Goal: Task Accomplishment & Management: Manage account settings

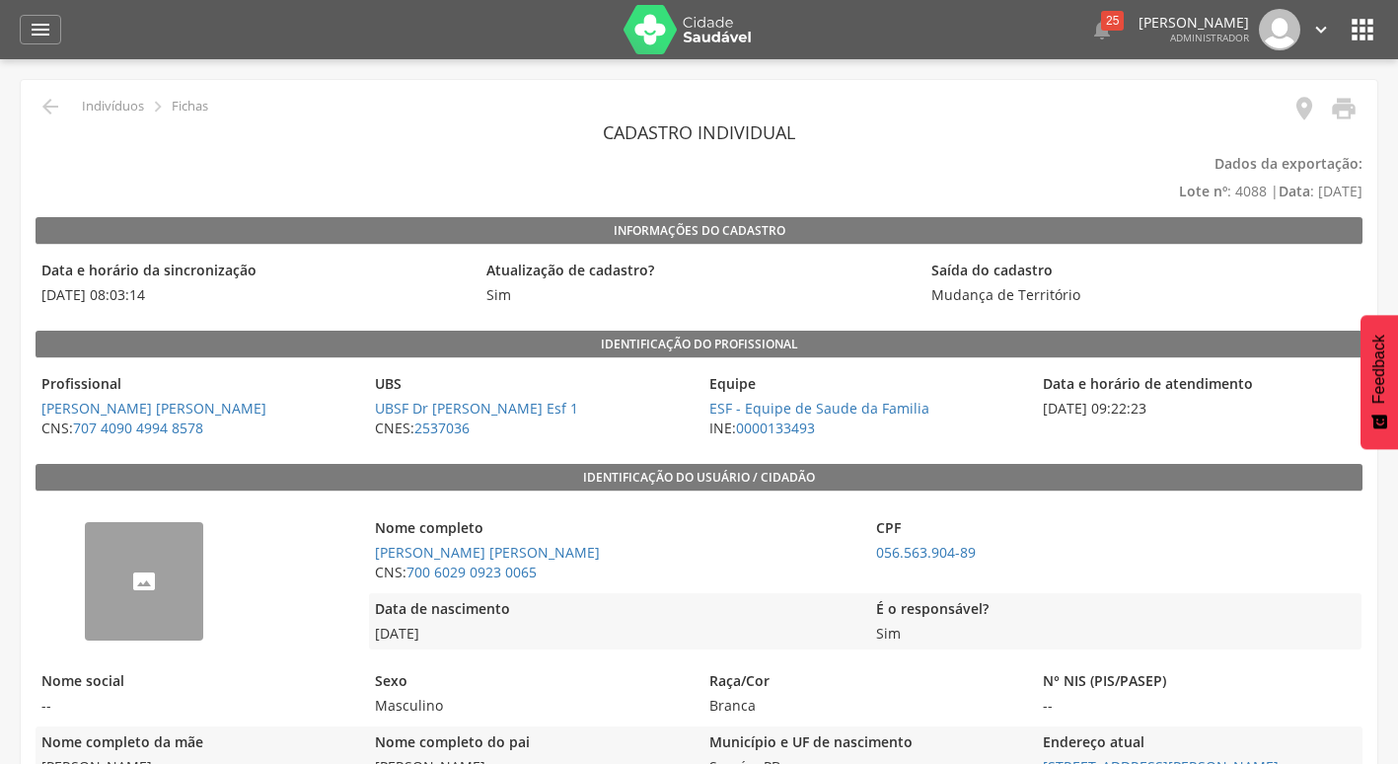
click at [1321, 26] on icon "" at bounding box center [1321, 30] width 22 height 22
click at [1233, 125] on link "Sair" at bounding box center [1253, 114] width 156 height 25
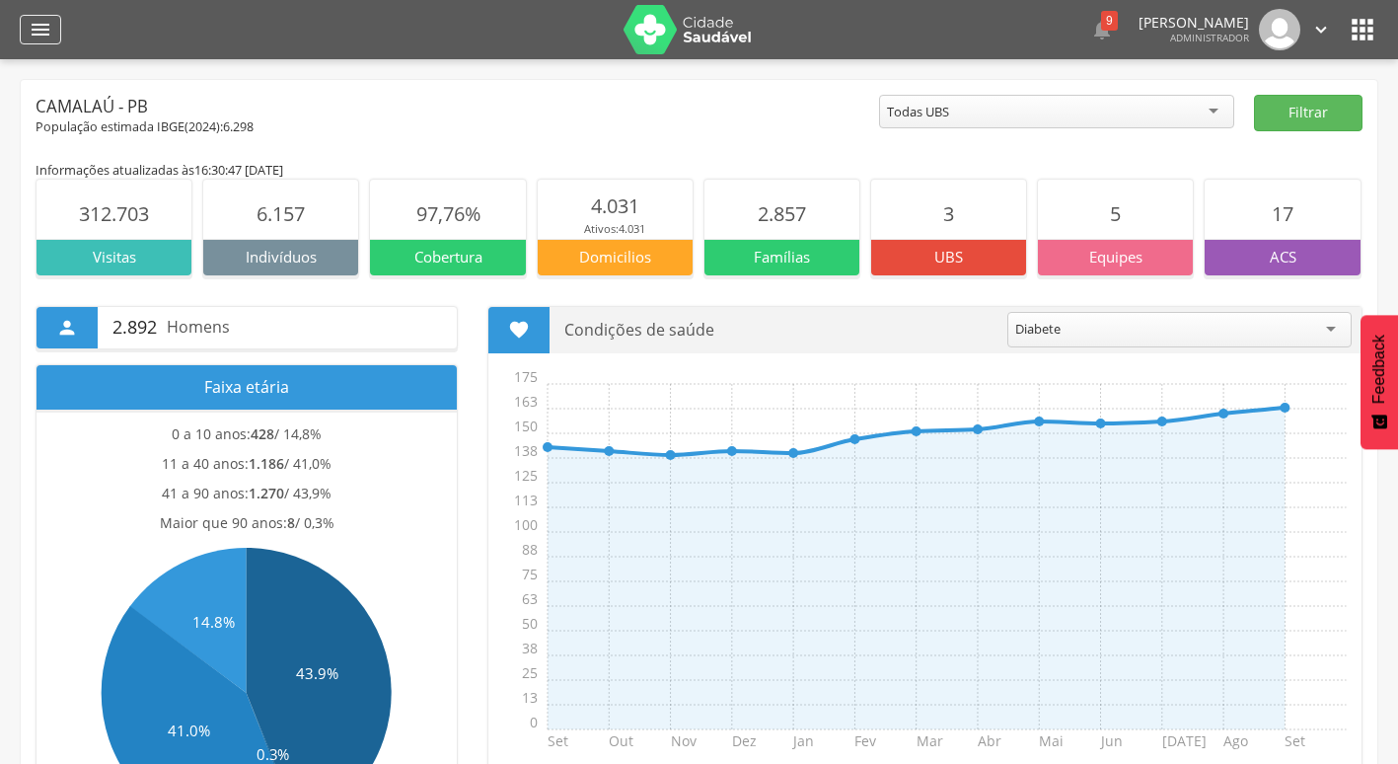
click at [35, 31] on icon "" at bounding box center [41, 30] width 24 height 24
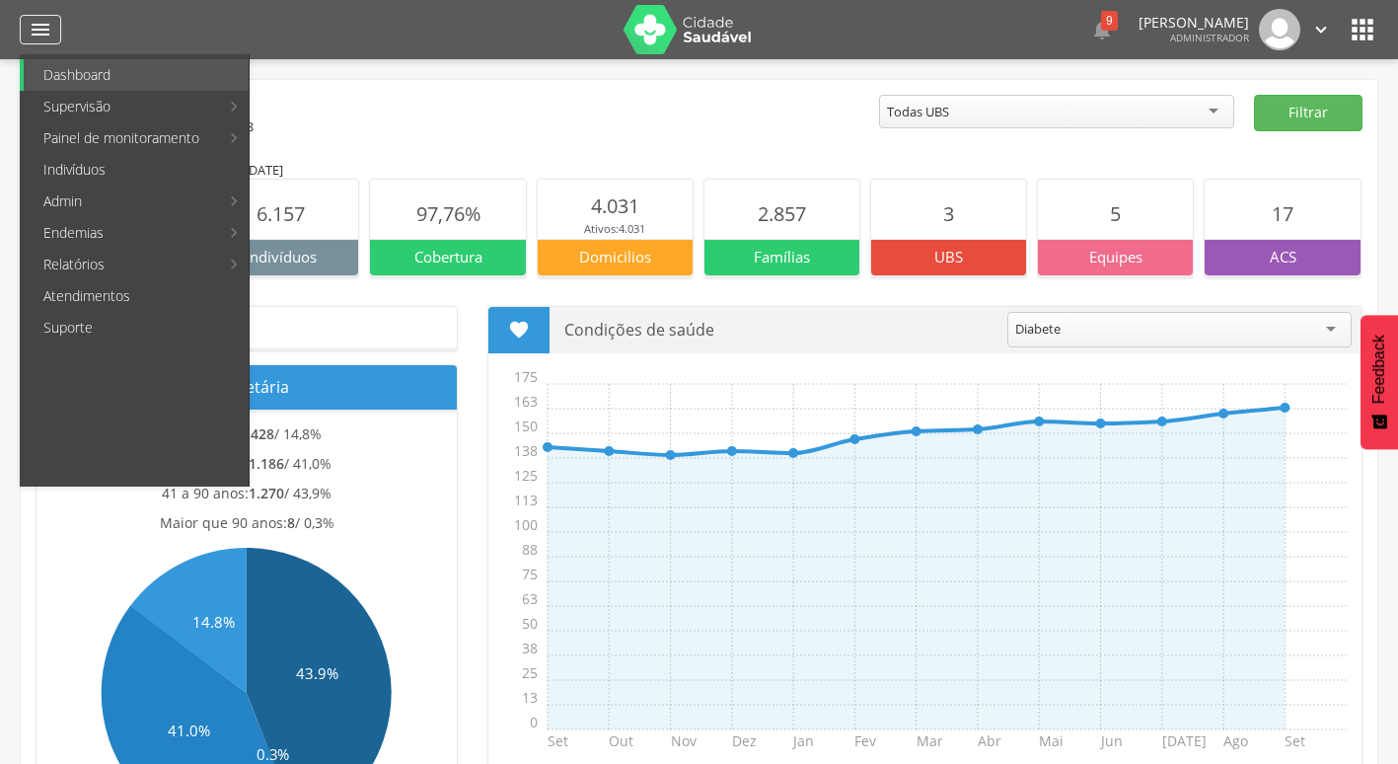
click at [47, 26] on icon "" at bounding box center [41, 30] width 24 height 24
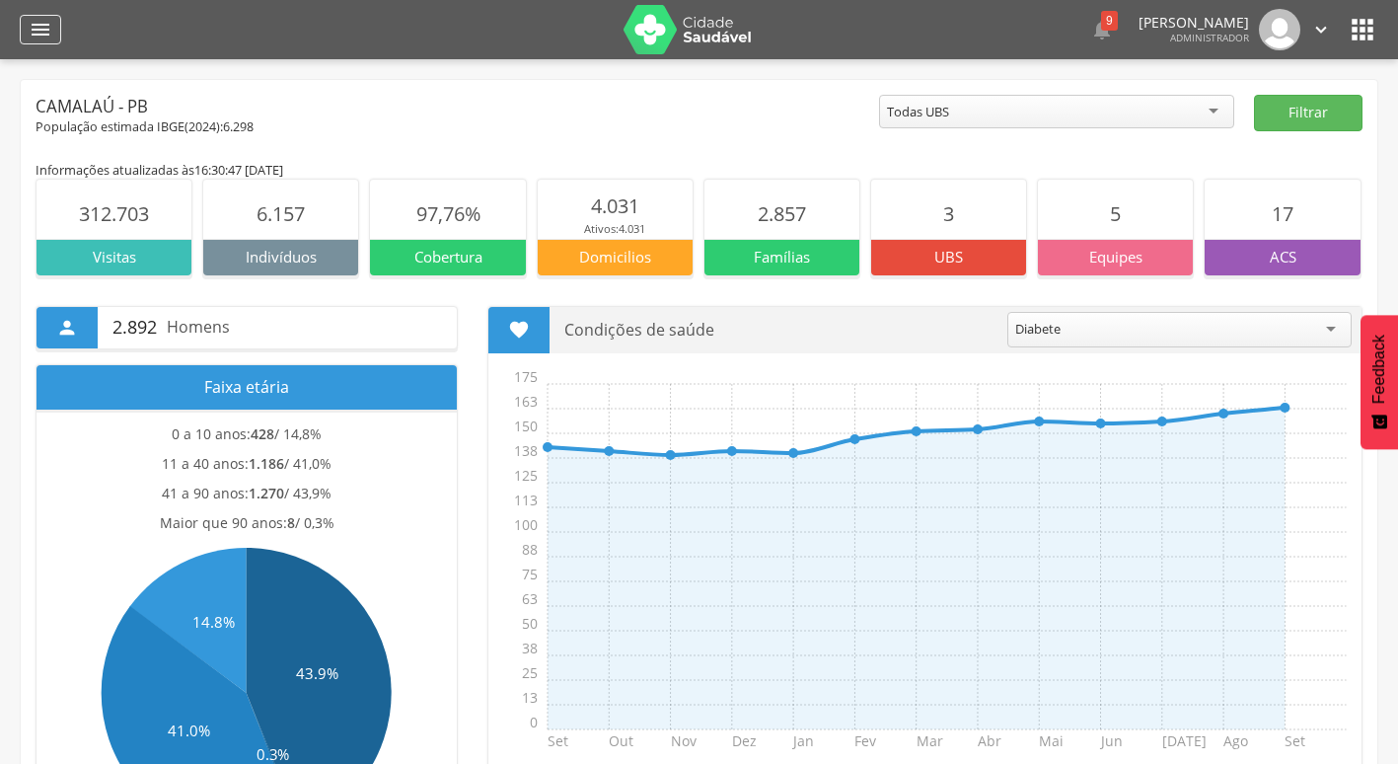
click at [48, 30] on icon "" at bounding box center [41, 30] width 24 height 24
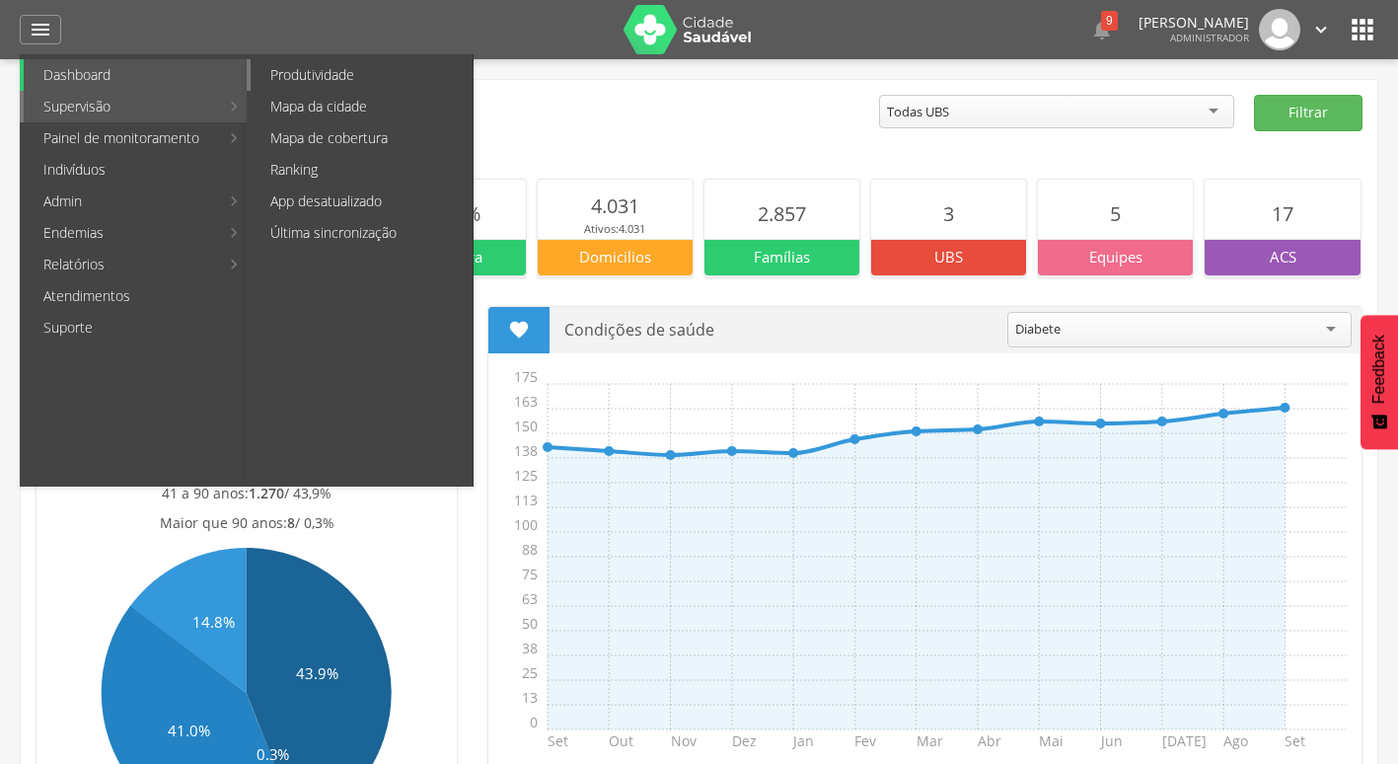
click at [375, 76] on link "Produtividade" at bounding box center [362, 75] width 222 height 32
type input "**********"
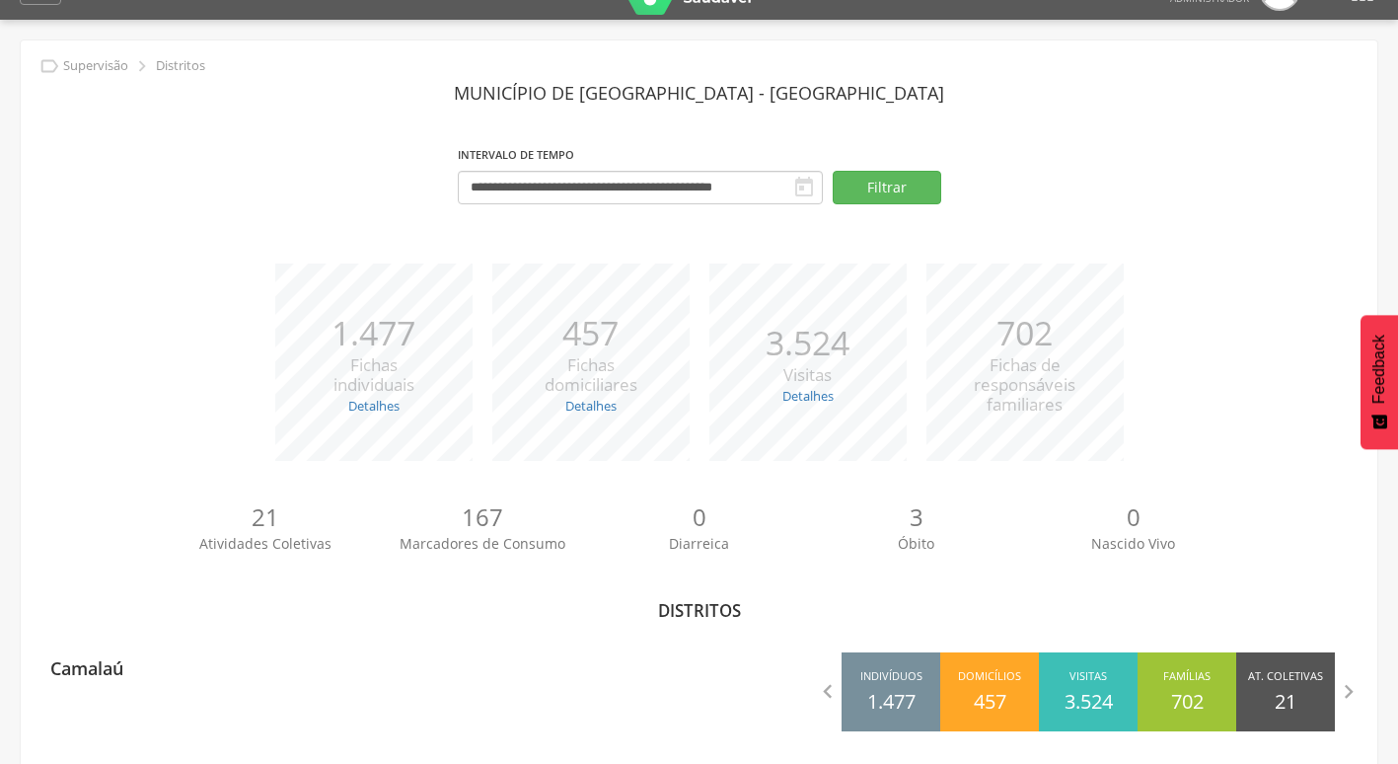
scroll to position [59, 0]
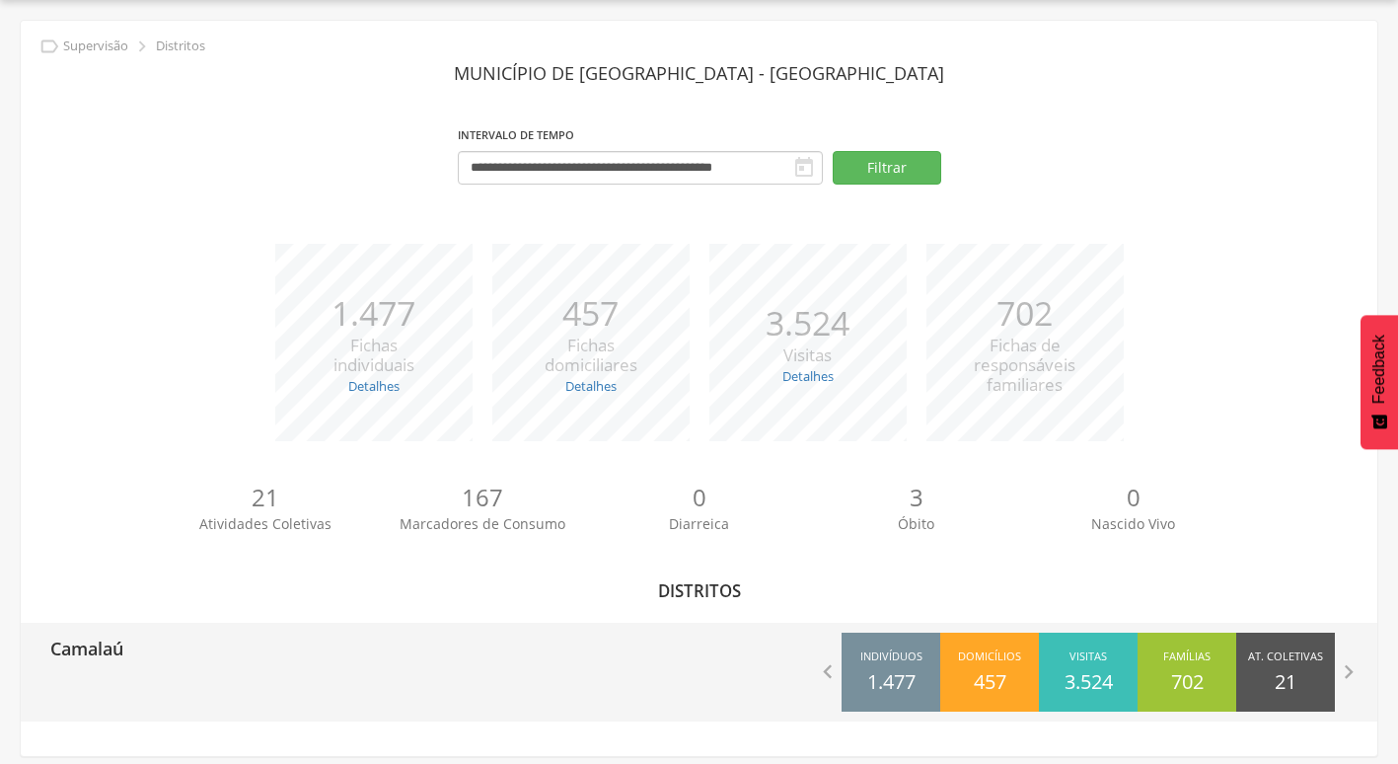
click at [100, 658] on p "Camalaú" at bounding box center [86, 641] width 73 height 39
type input "**********"
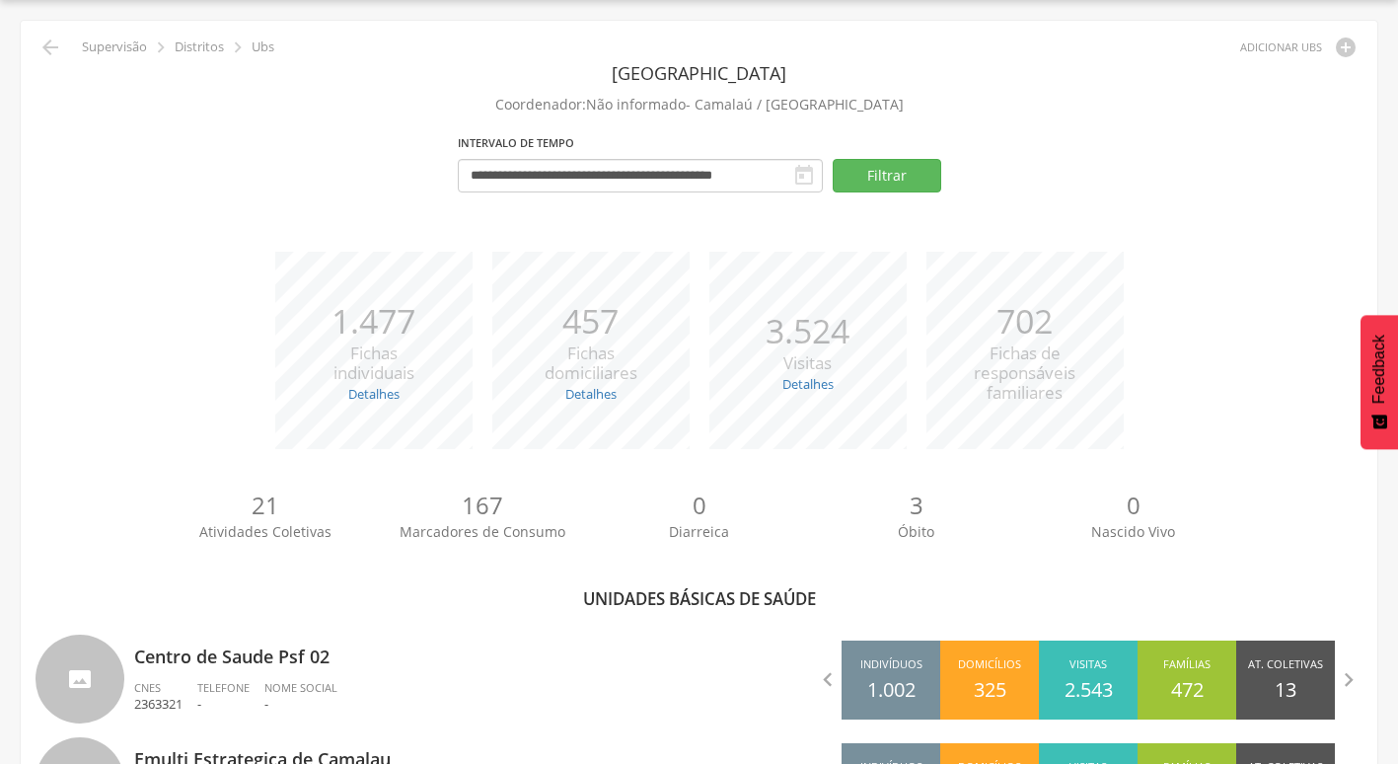
scroll to position [269, 0]
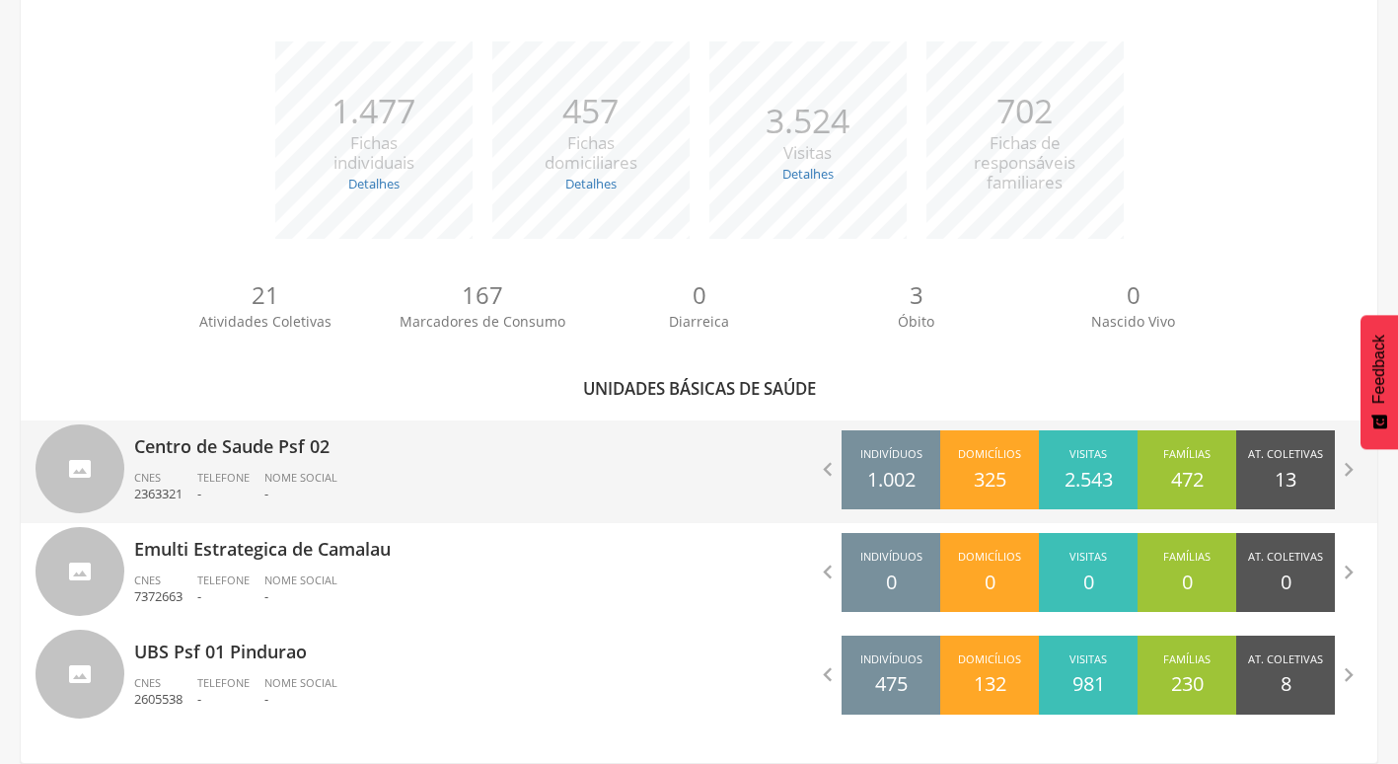
click at [241, 467] on div "Centro de Saude Psf 02 CNES 2363321 Telefone - Nome Social -" at bounding box center [409, 471] width 550 height 103
type input "**********"
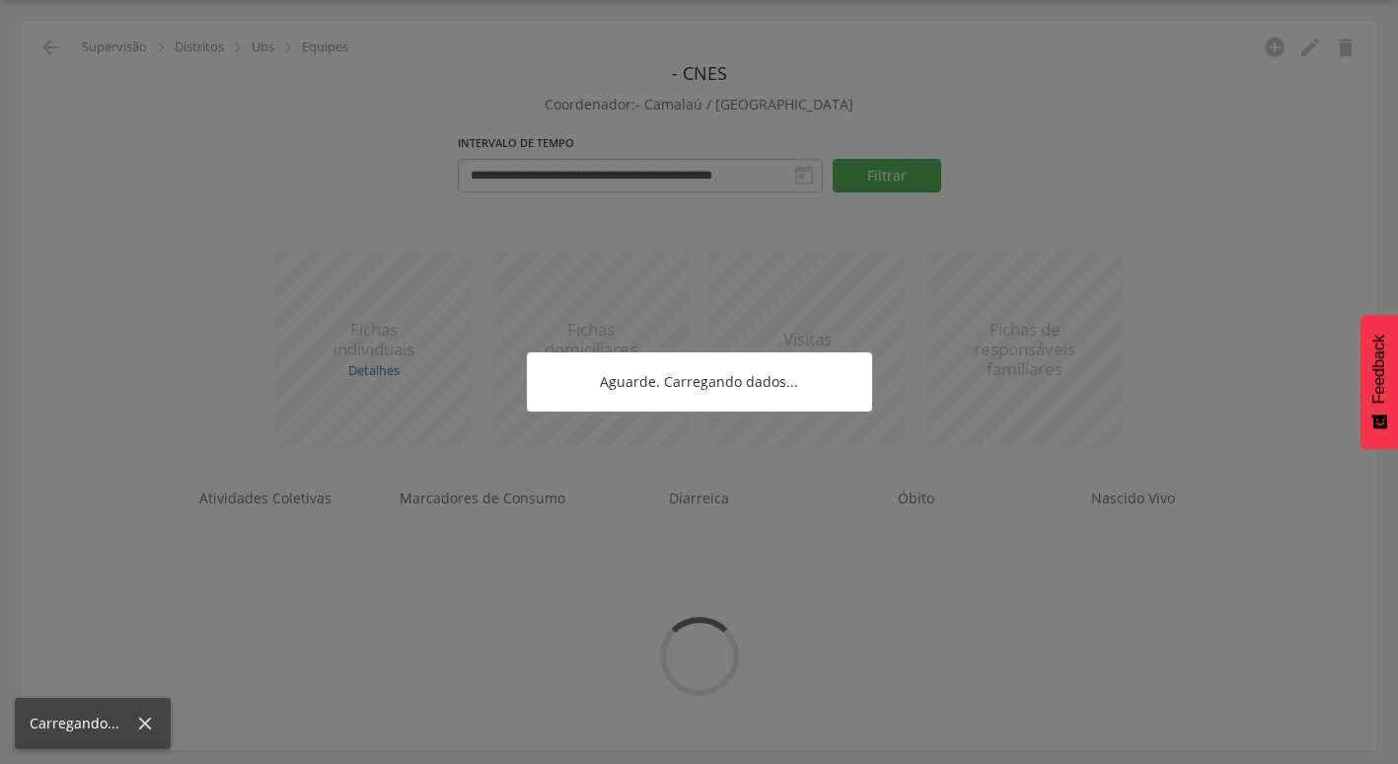
scroll to position [167, 0]
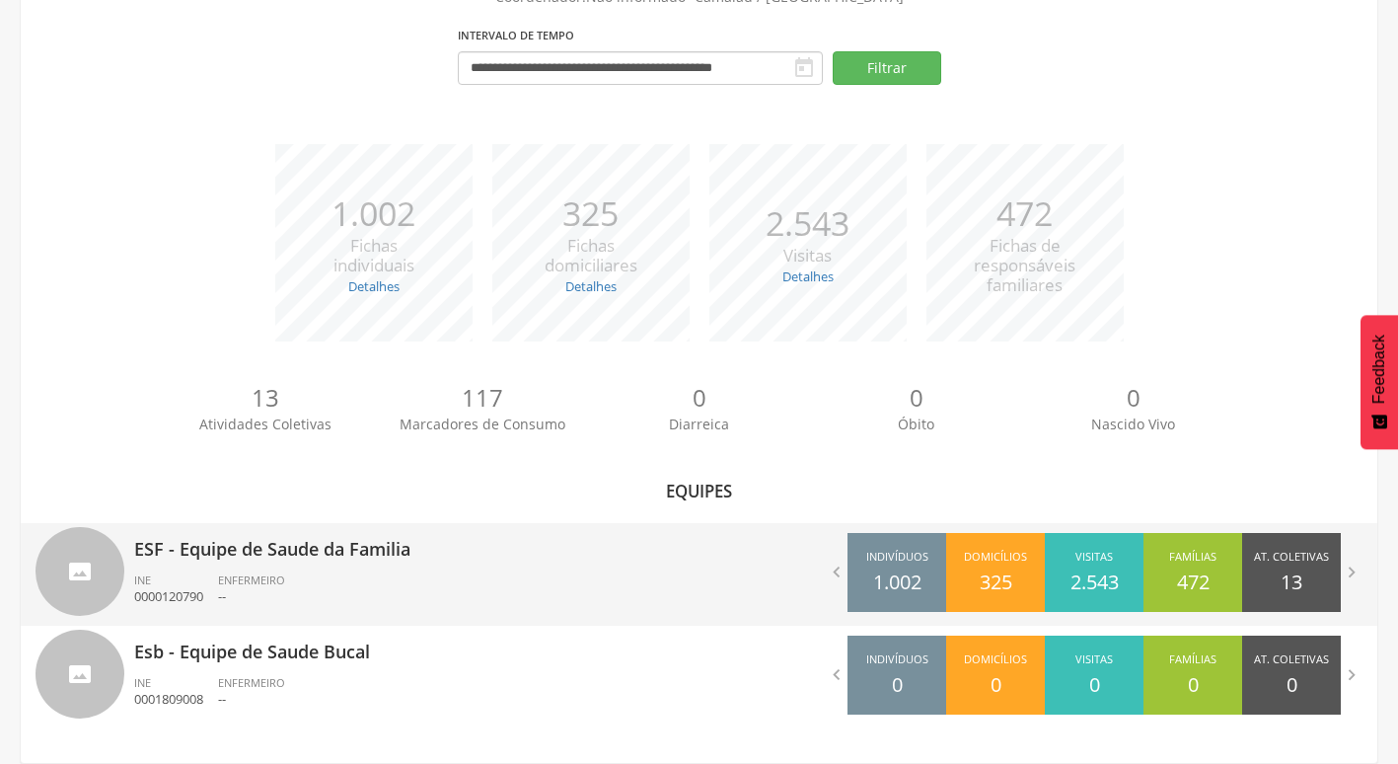
click at [275, 563] on div "ESF - Equipe de Saude da Familia INE 0000120790 ENFERMEIRO --" at bounding box center [409, 574] width 550 height 103
type input "**********"
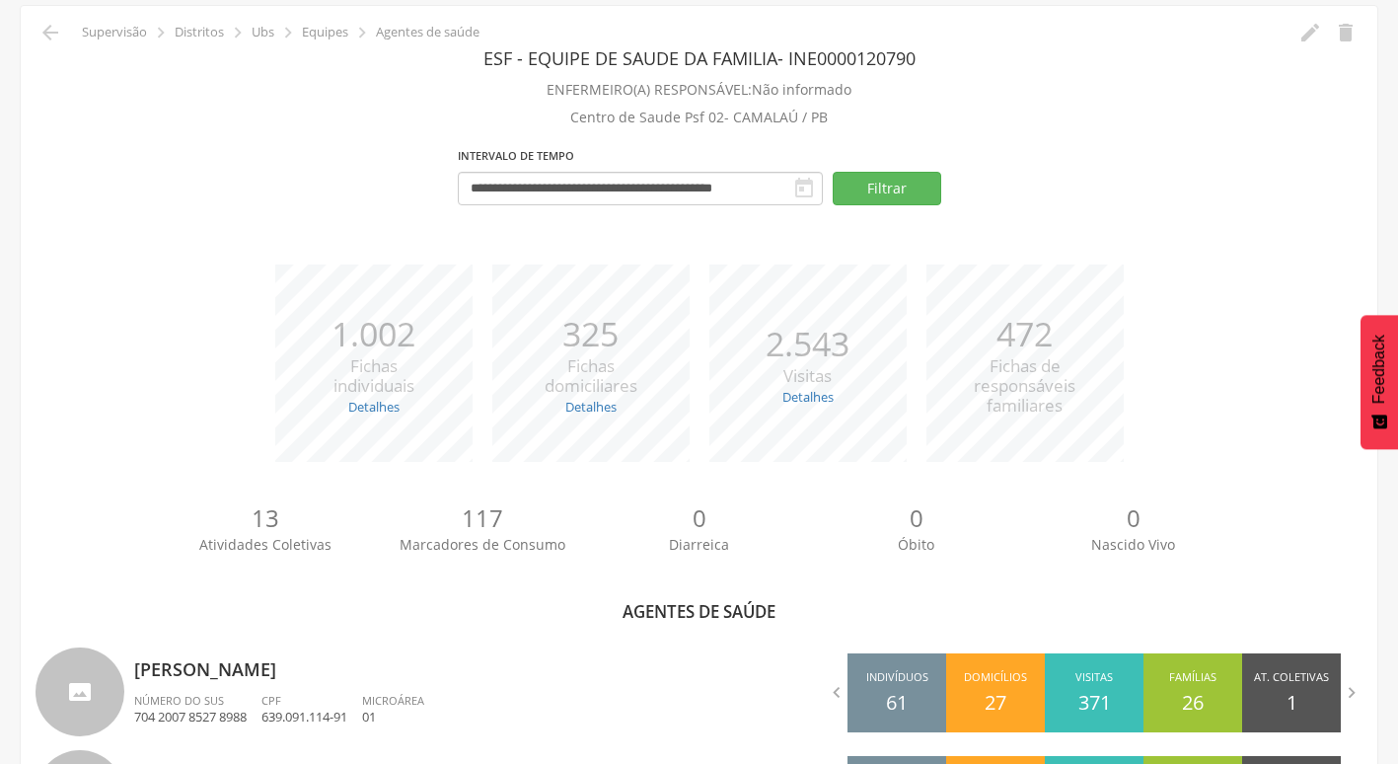
scroll to position [269, 0]
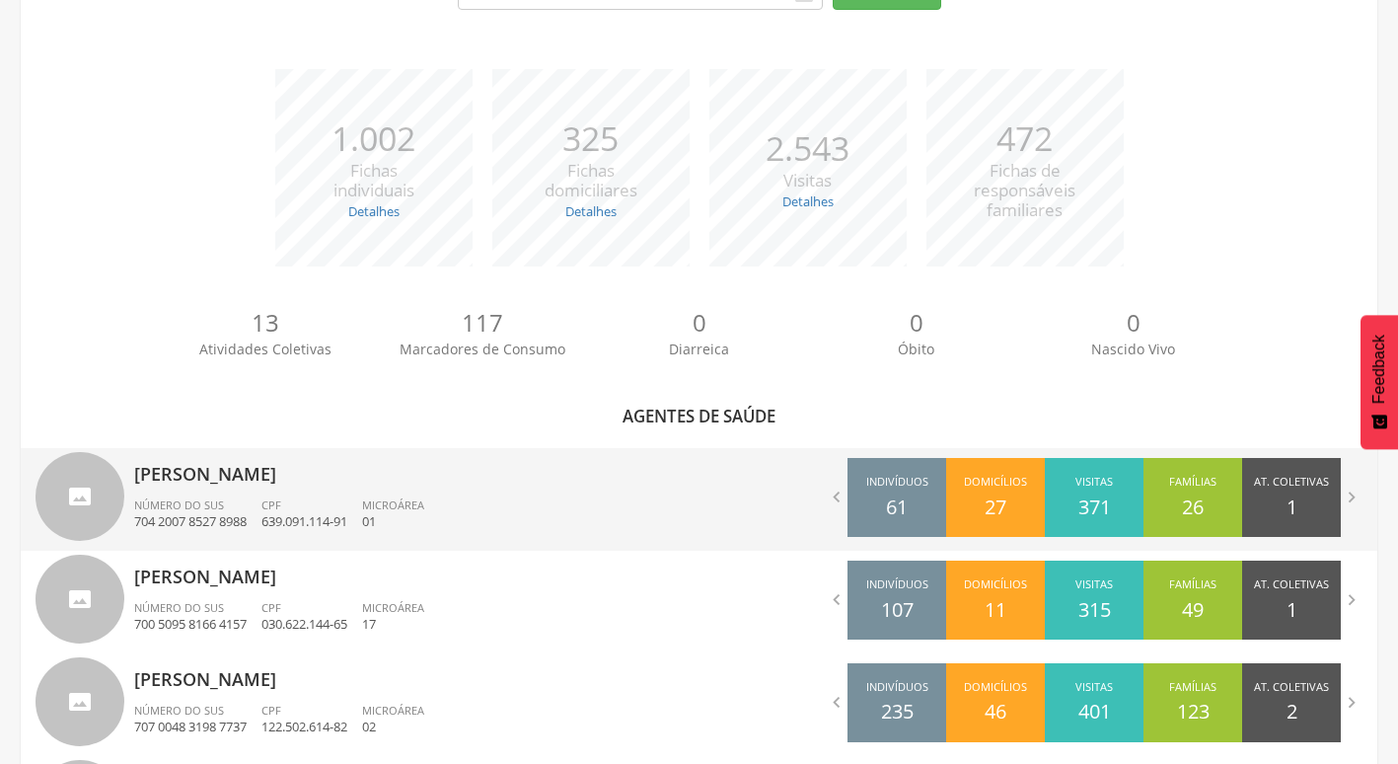
click at [362, 497] on div "CPF 639.091.114-91" at bounding box center [311, 514] width 101 height 34
type input "**********"
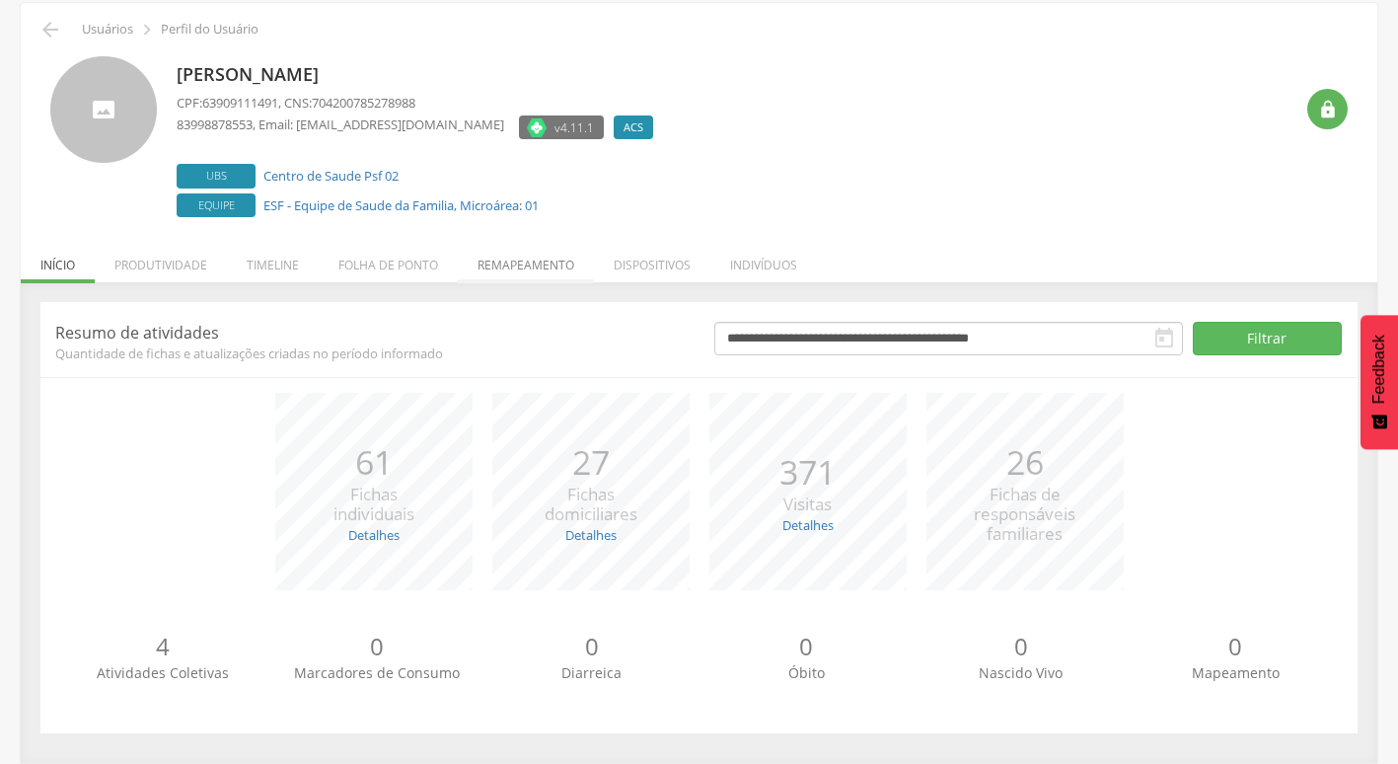
click at [544, 261] on li "Remapeamento" at bounding box center [526, 260] width 136 height 46
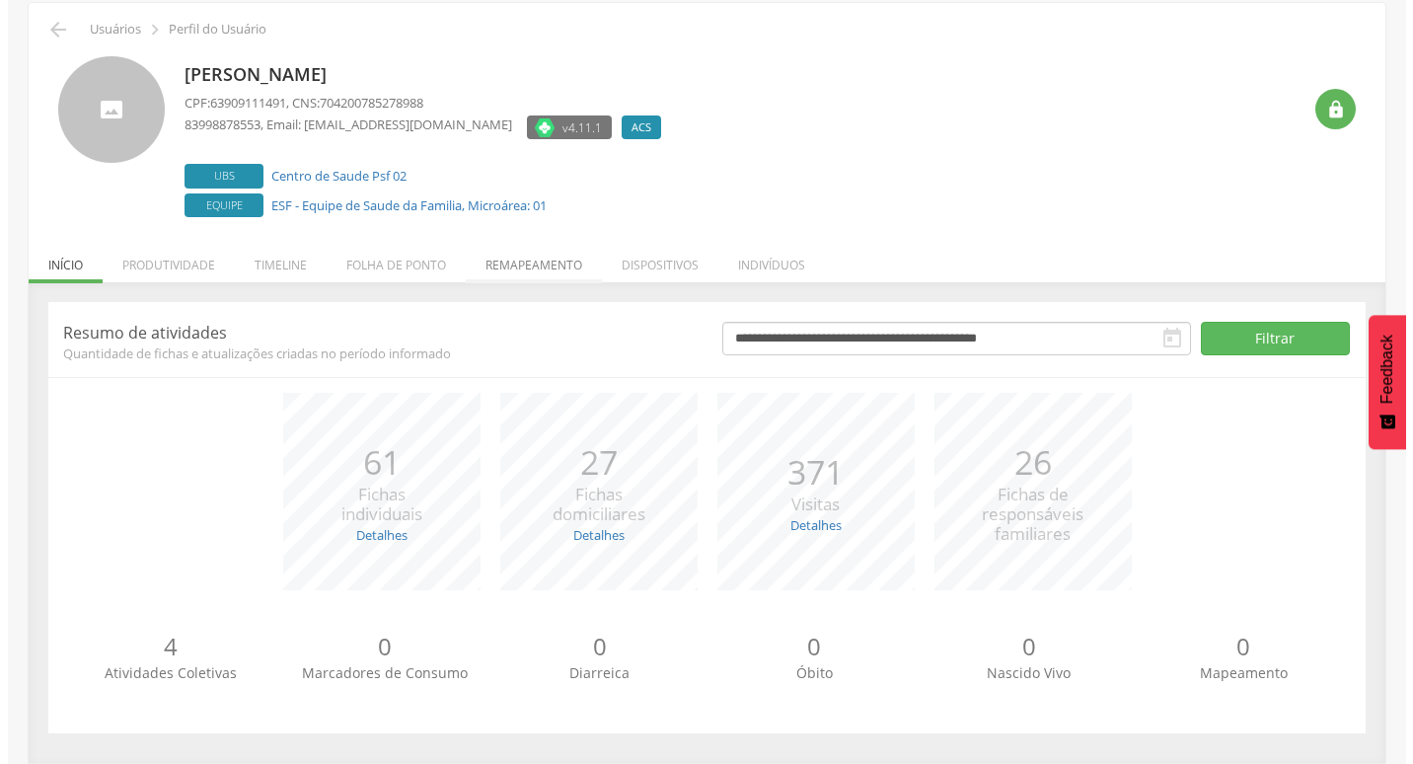
scroll to position [84, 0]
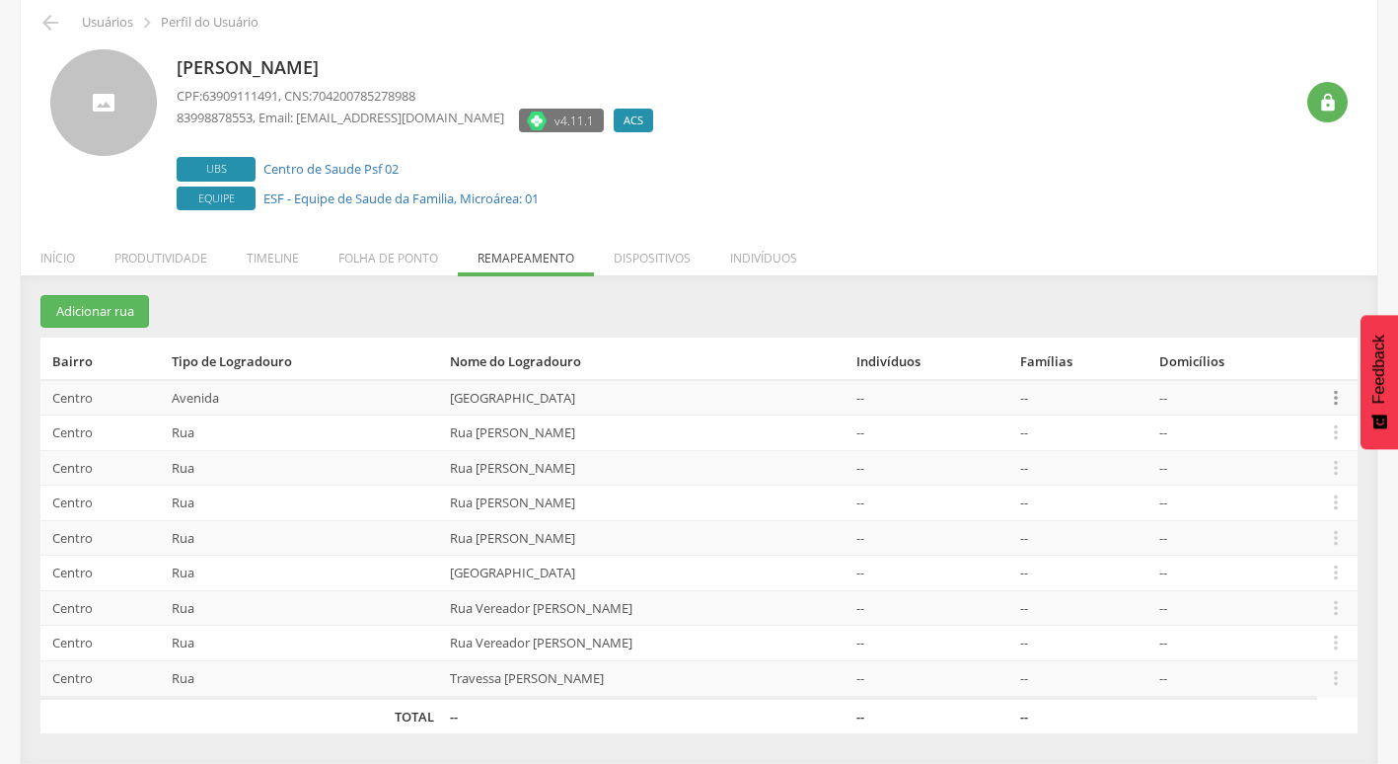
click at [1340, 400] on icon "" at bounding box center [1336, 398] width 22 height 22
click at [1273, 315] on link "Desalocar famílias" at bounding box center [1268, 319] width 156 height 25
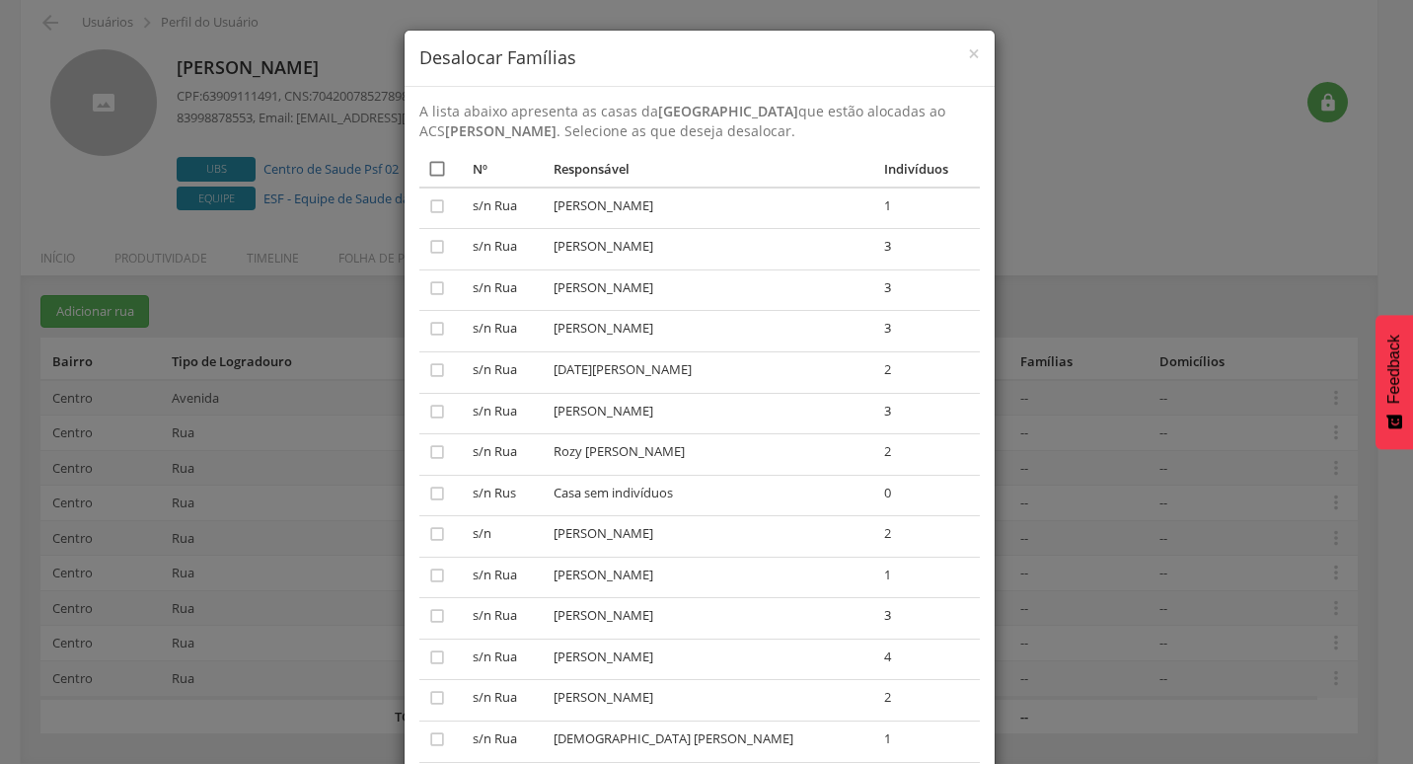
click at [431, 171] on icon "" at bounding box center [437, 169] width 20 height 20
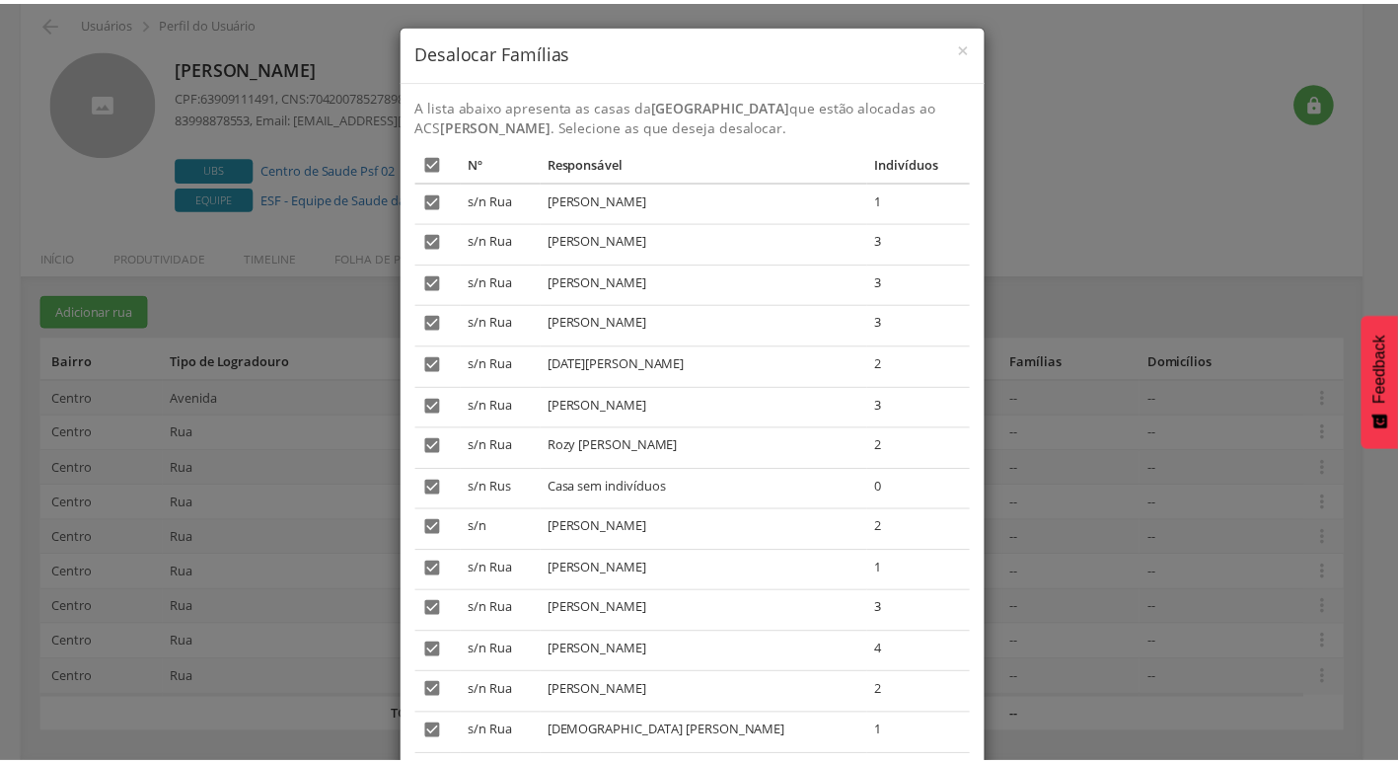
scroll to position [0, 0]
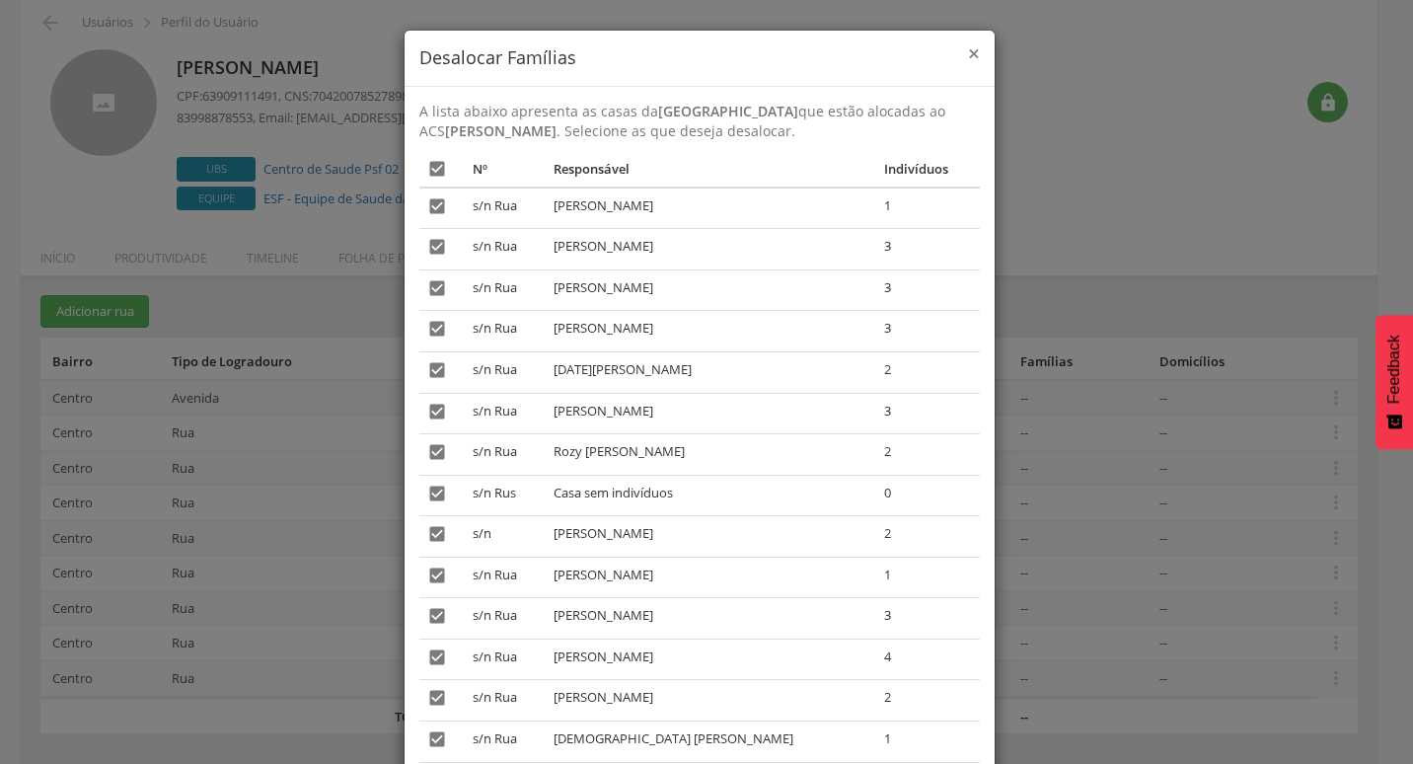
click at [968, 58] on span "×" at bounding box center [974, 53] width 12 height 28
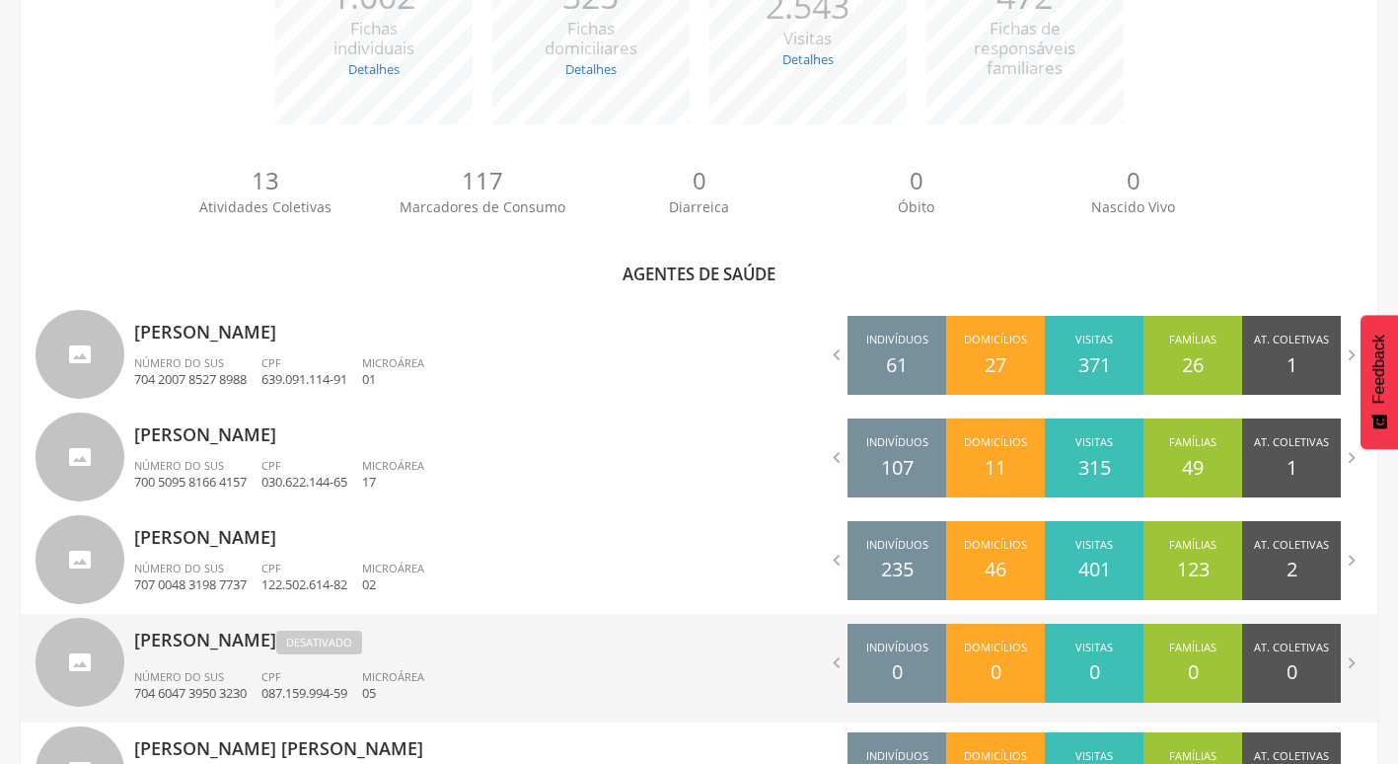
scroll to position [577, 0]
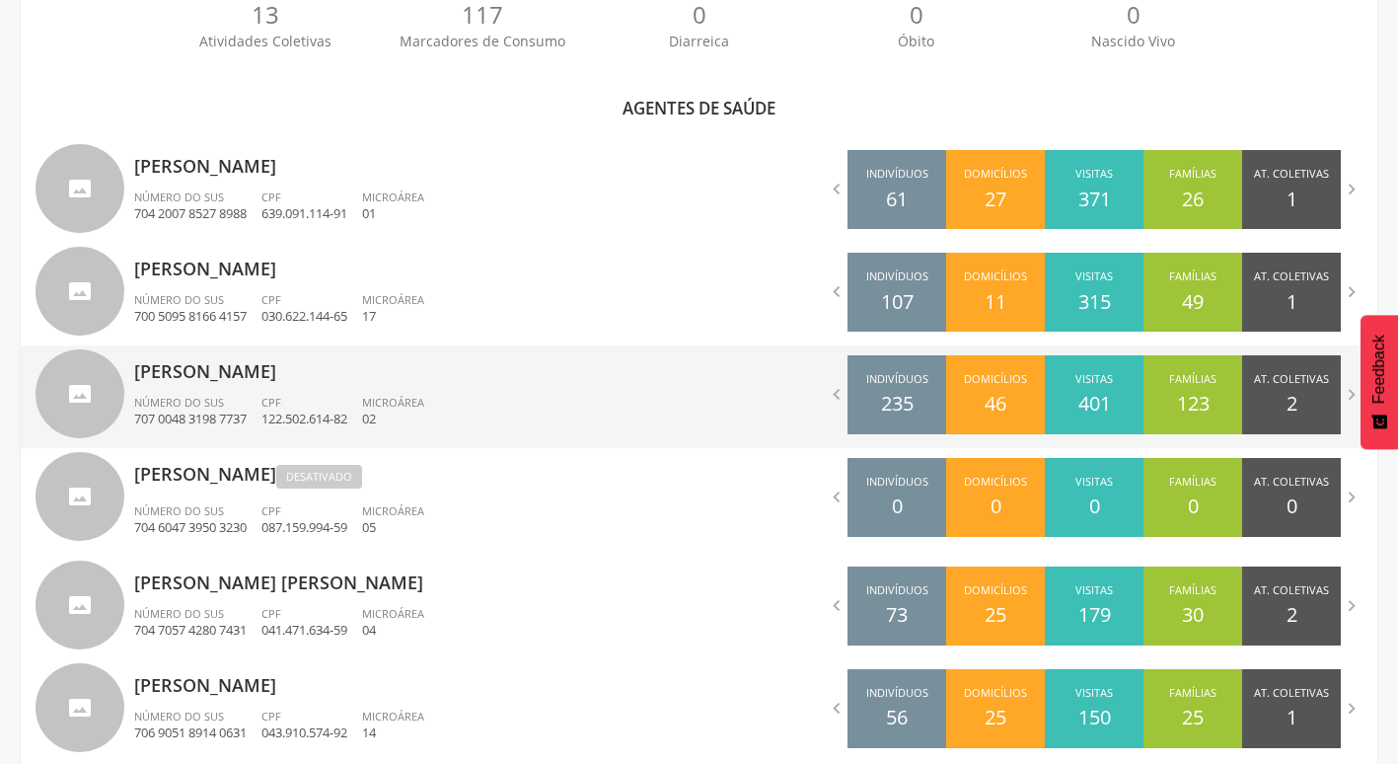
click at [283, 390] on div "[PERSON_NAME] Número do SUS 707 0048 3198 7737 CPF 122.502.614-82 Microárea 02" at bounding box center [409, 396] width 550 height 103
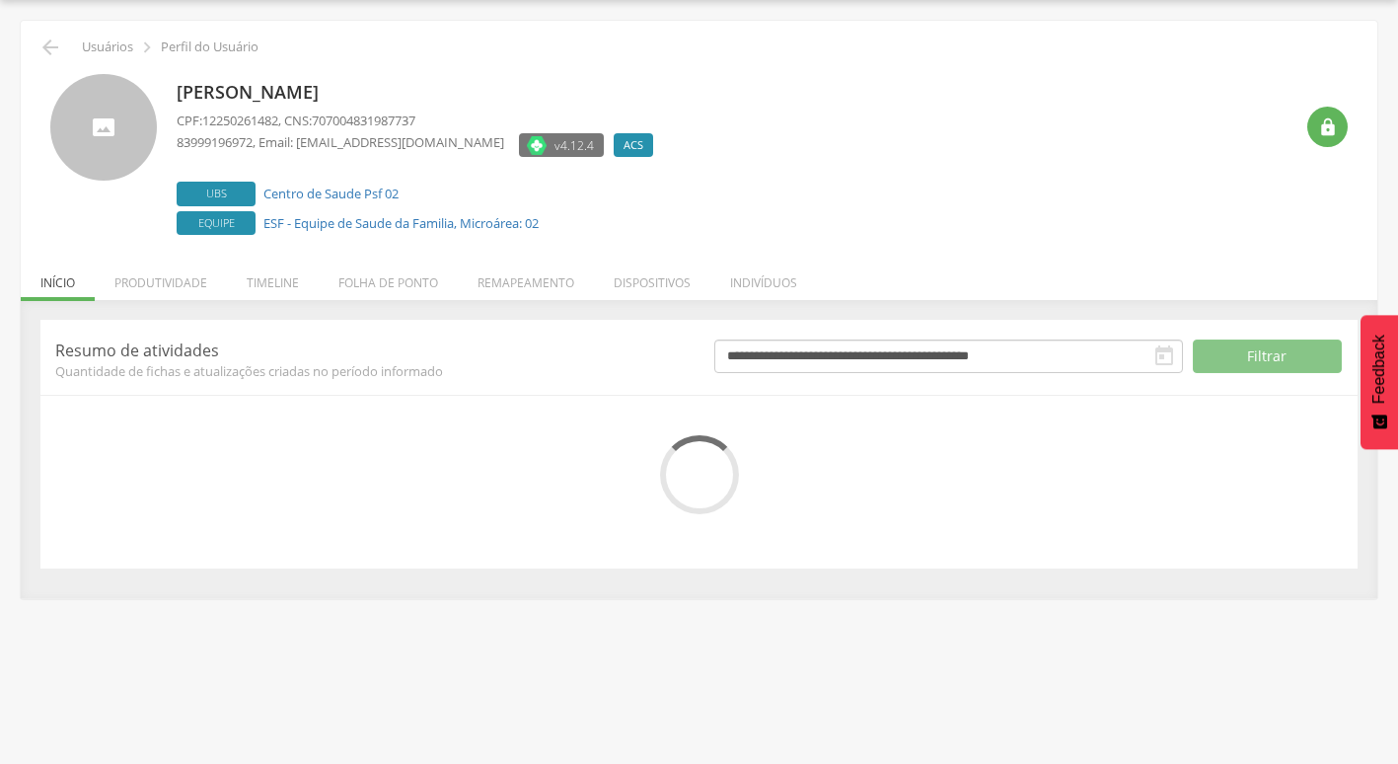
scroll to position [77, 0]
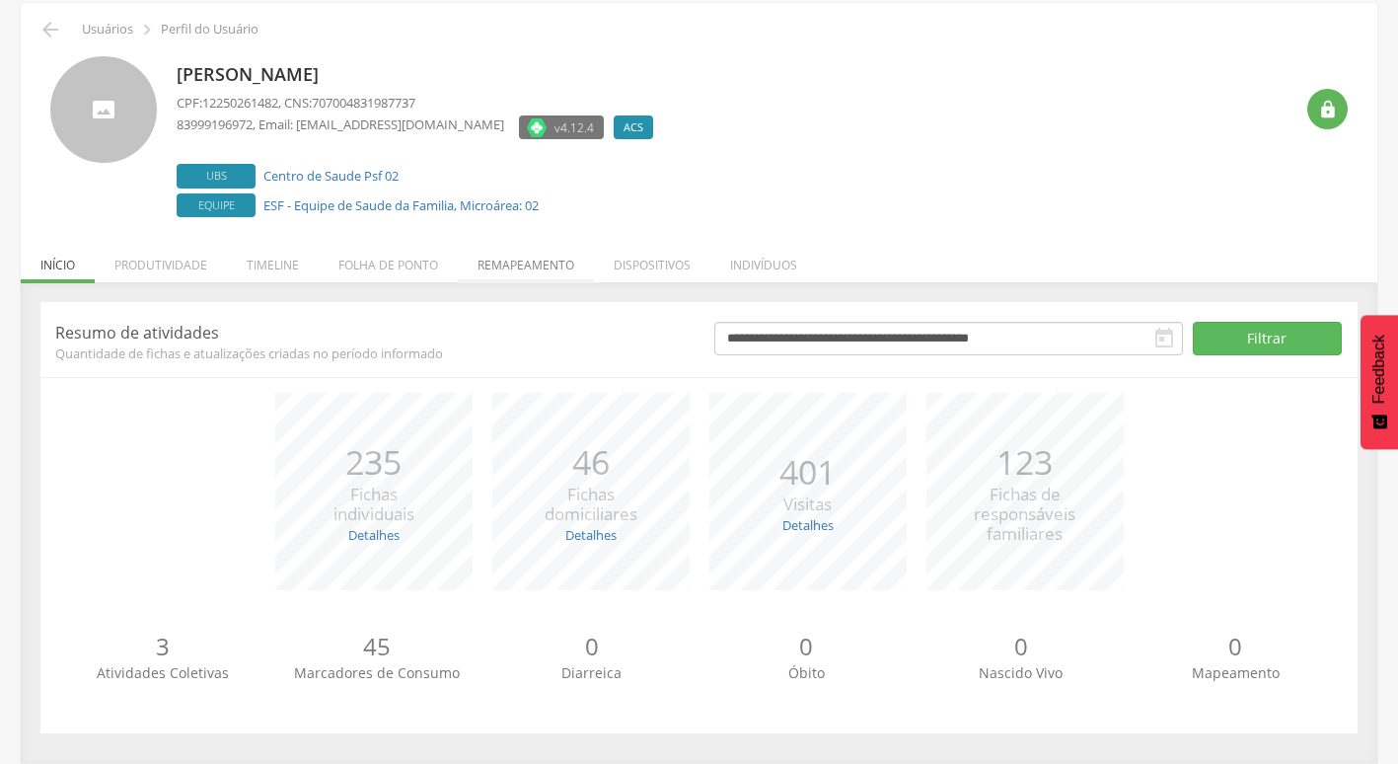
click at [546, 257] on li "Remapeamento" at bounding box center [526, 260] width 136 height 46
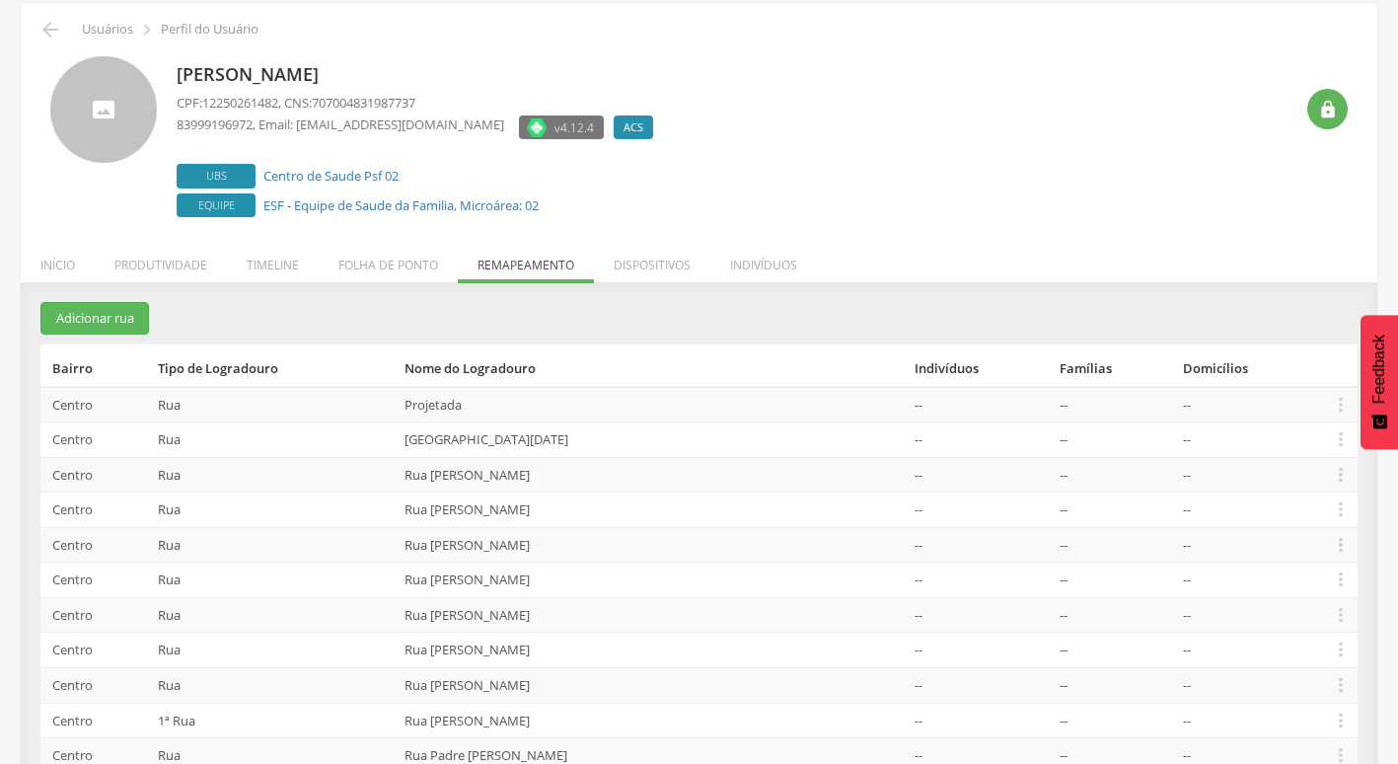
scroll to position [365, 0]
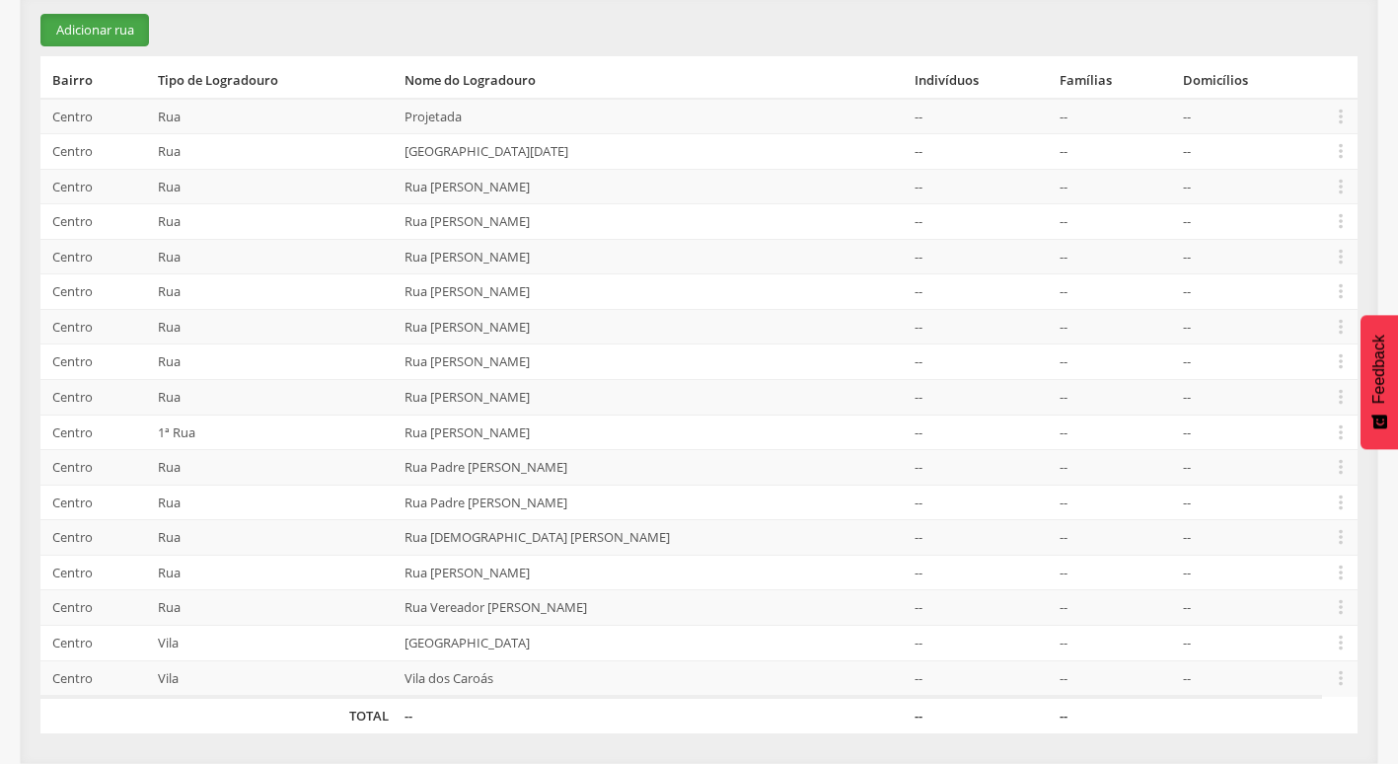
click at [128, 26] on button "Adicionar rua" at bounding box center [94, 30] width 109 height 33
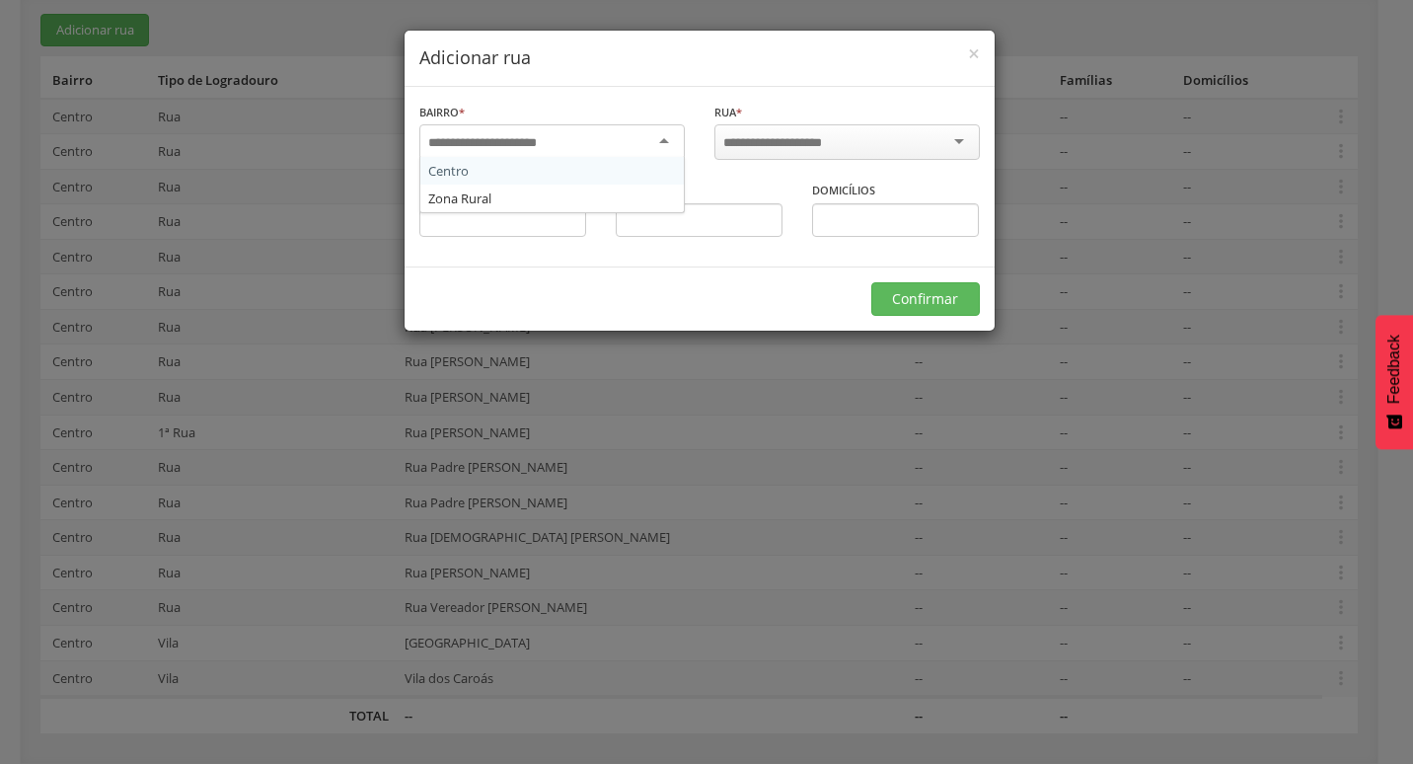
click at [573, 142] on div at bounding box center [551, 142] width 265 height 36
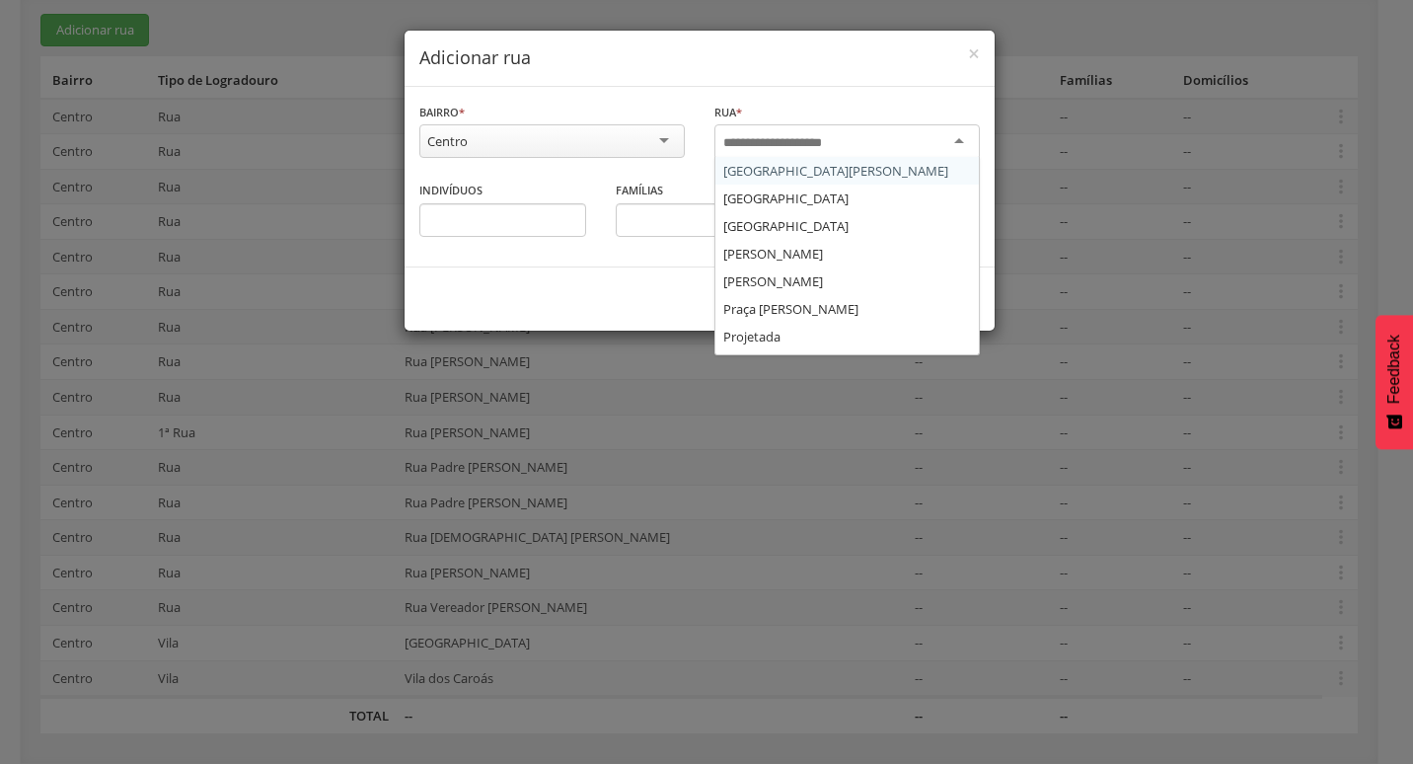
click at [798, 141] on input "select-one" at bounding box center [785, 143] width 125 height 18
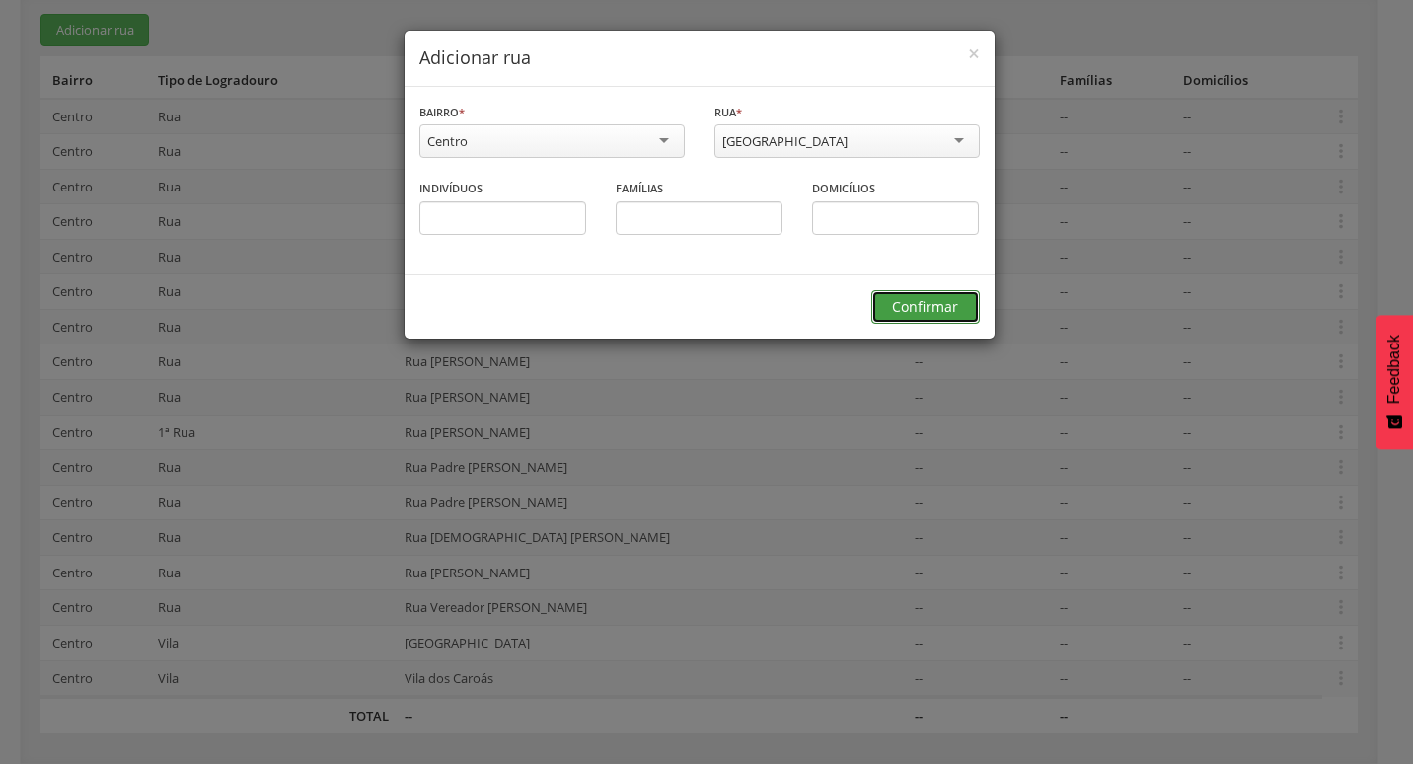
click at [897, 307] on button "Confirmar" at bounding box center [925, 307] width 109 height 34
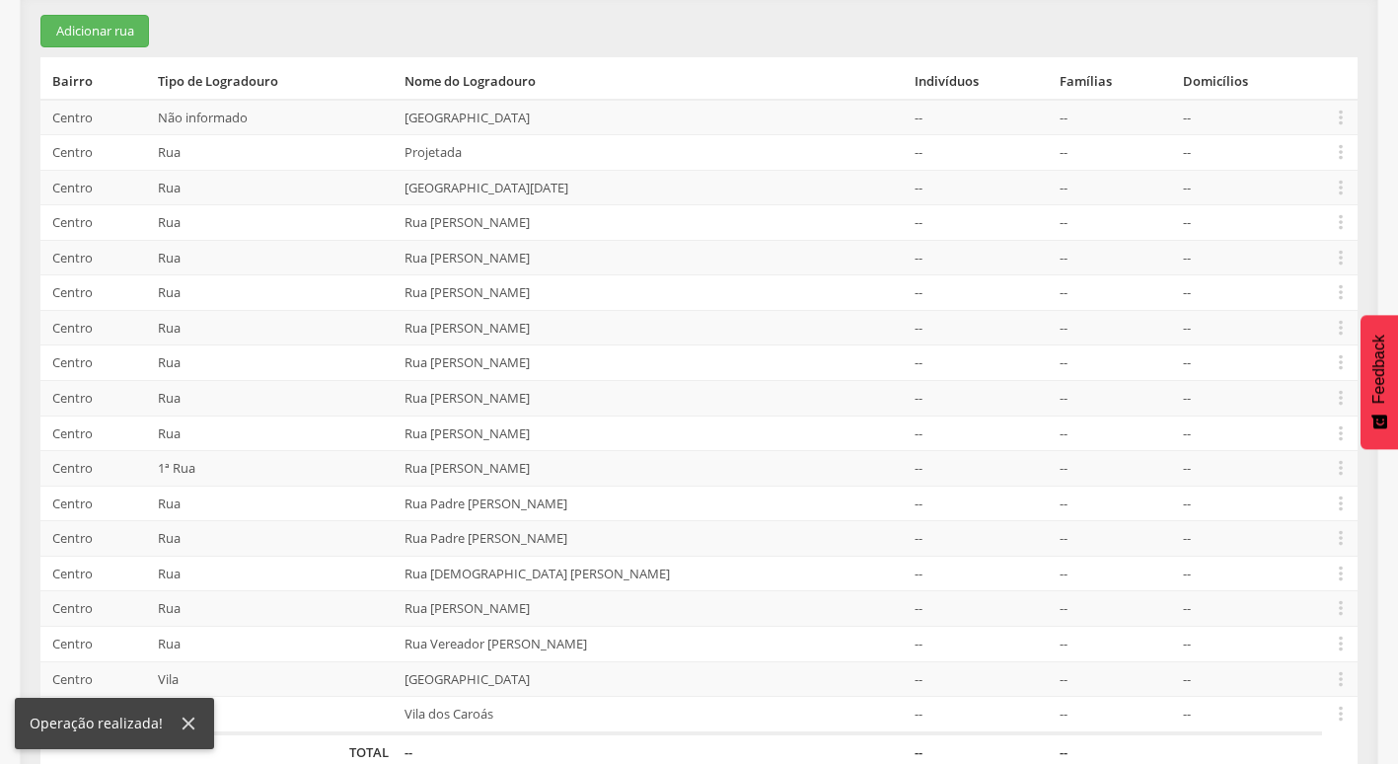
scroll to position [400, 0]
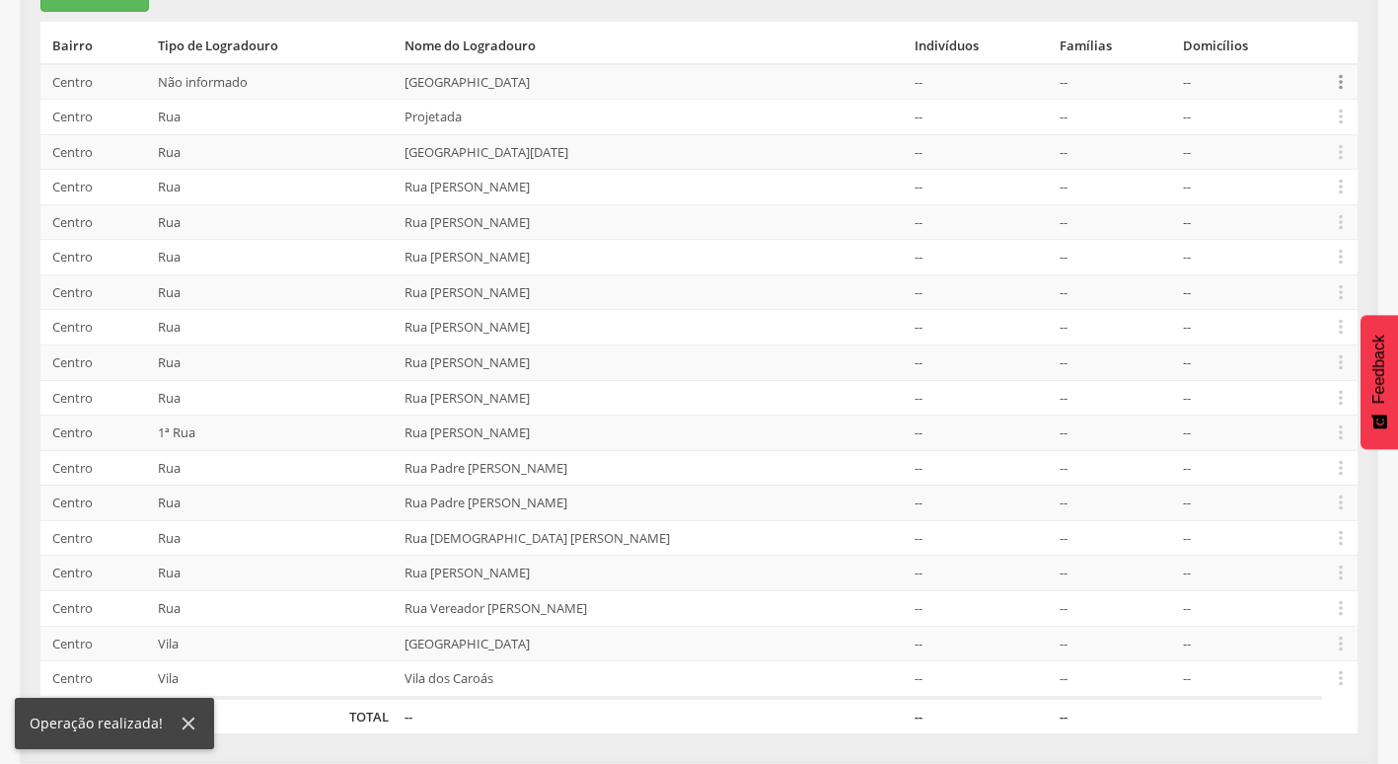
click at [1340, 84] on icon "" at bounding box center [1341, 82] width 22 height 22
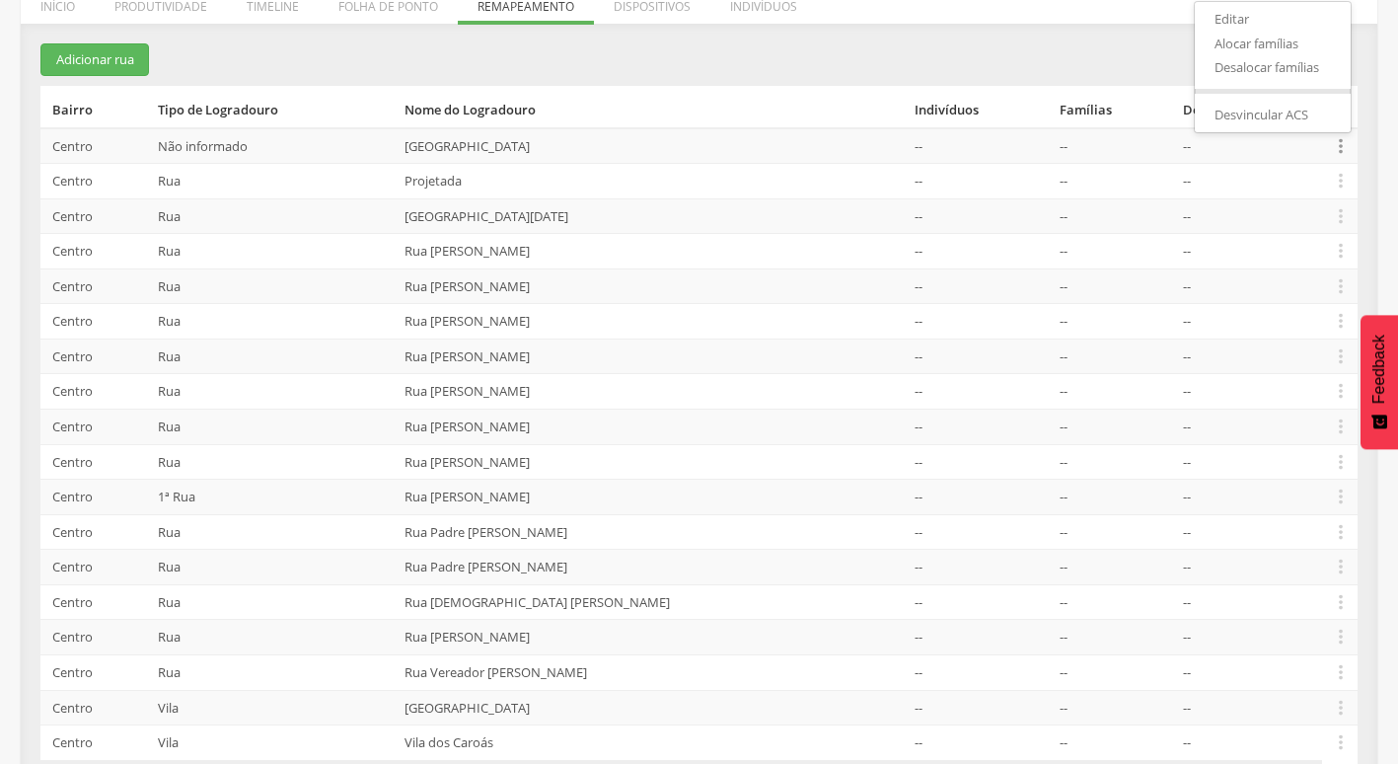
scroll to position [301, 0]
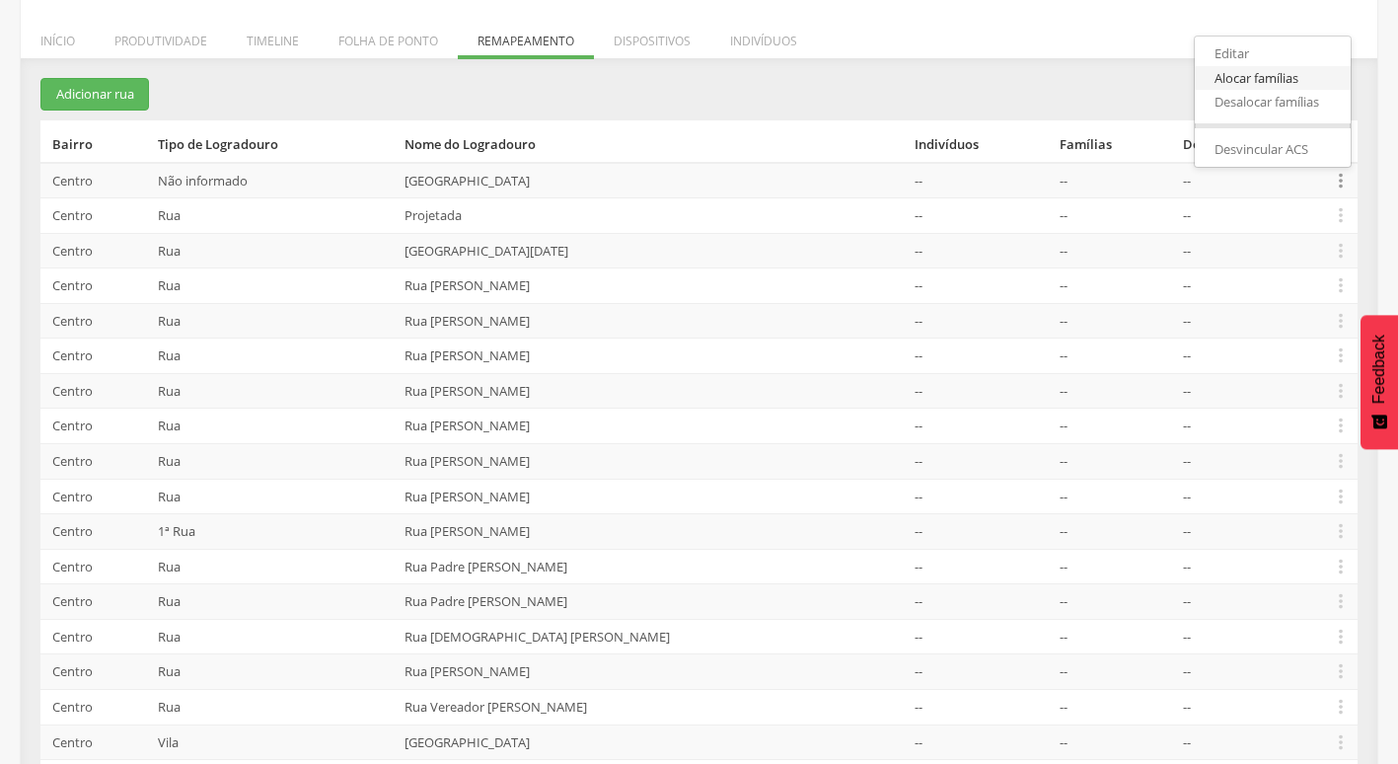
click at [1270, 79] on link "Alocar famílias" at bounding box center [1273, 78] width 156 height 25
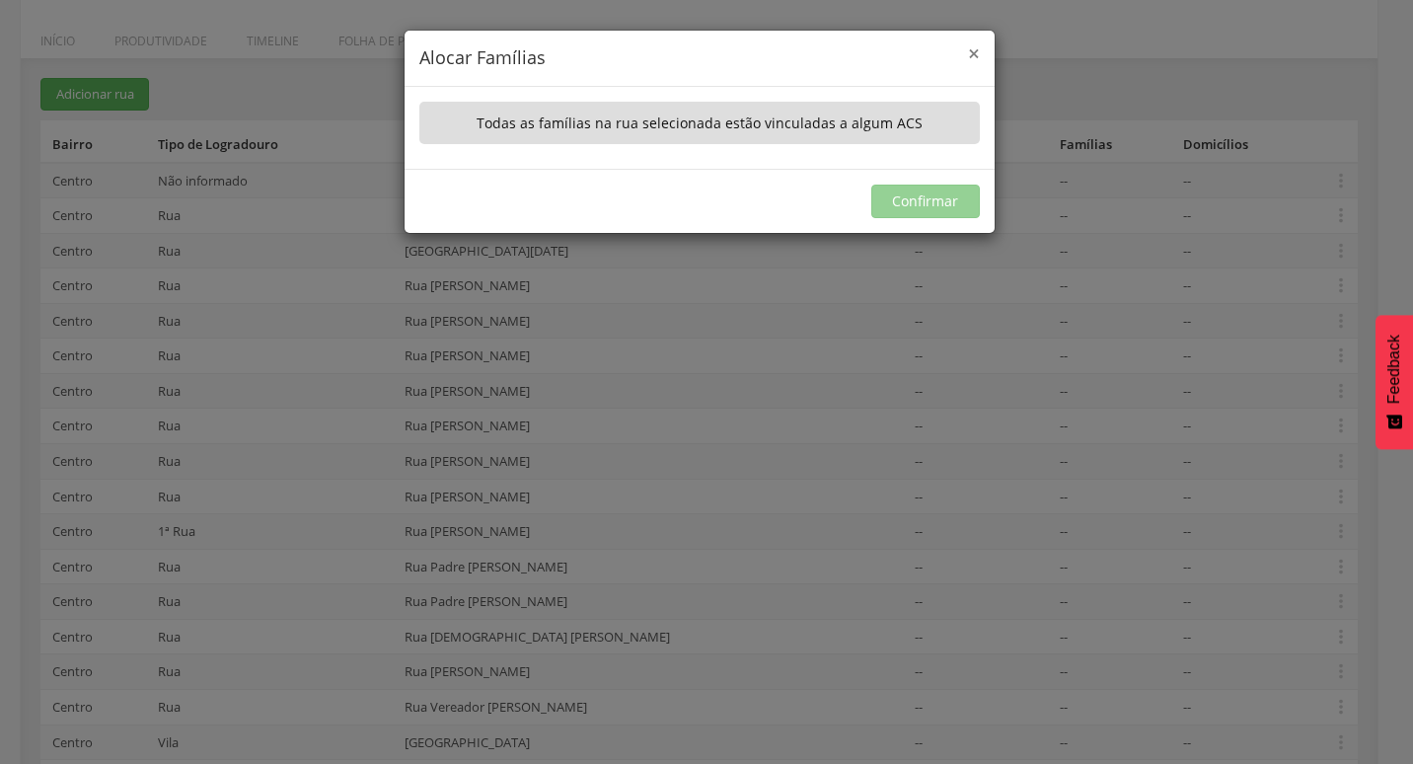
click at [976, 55] on span "×" at bounding box center [974, 53] width 12 height 28
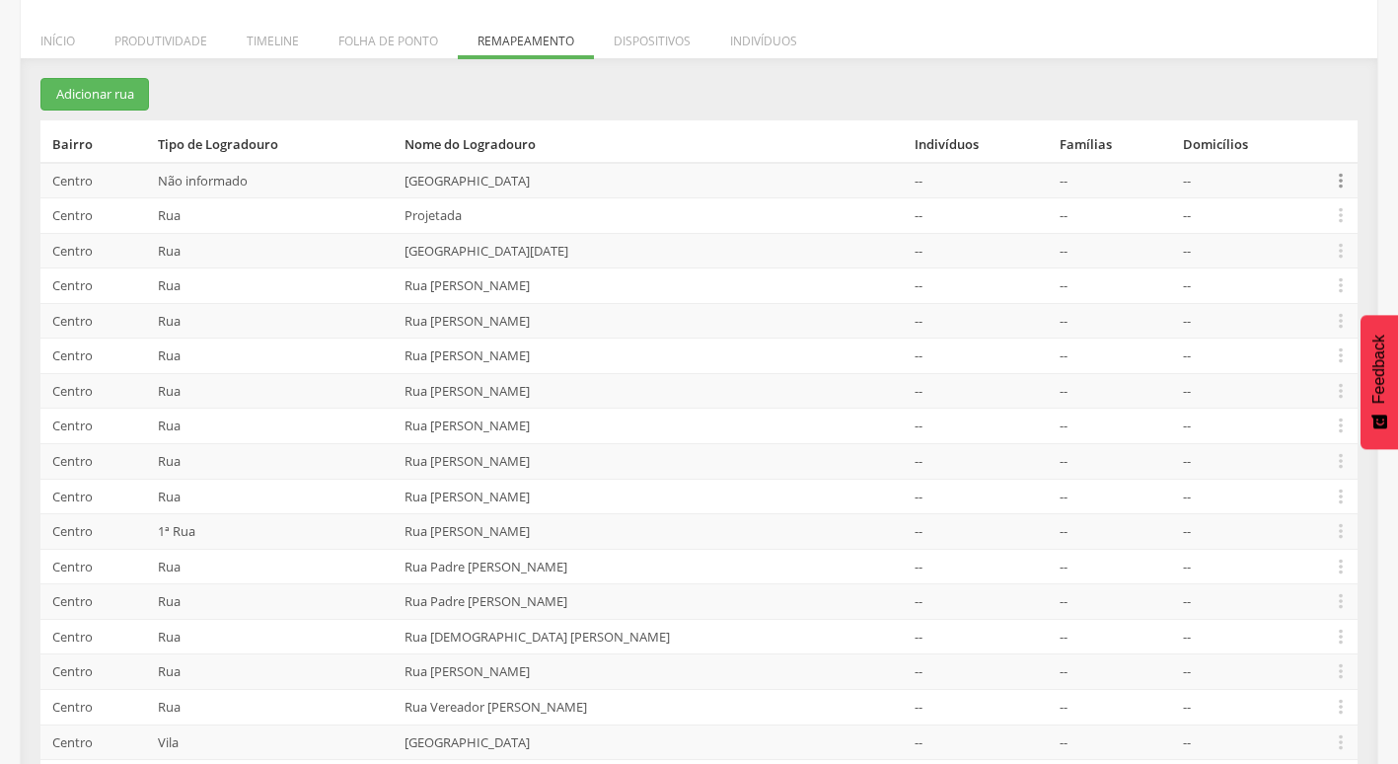
click at [1341, 182] on icon "" at bounding box center [1341, 181] width 22 height 22
click at [1303, 150] on link "Desvincular ACS" at bounding box center [1273, 149] width 156 height 25
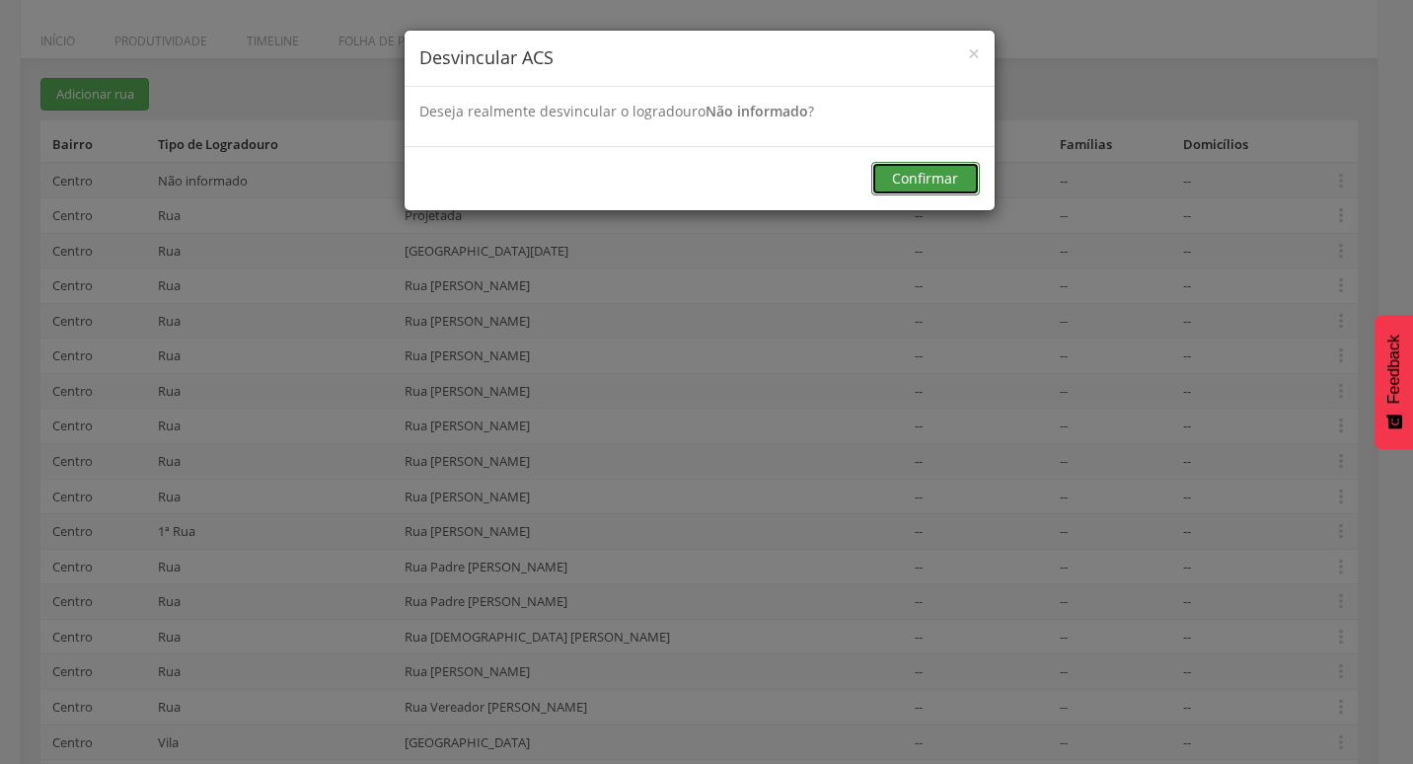
click at [932, 182] on button "Confirmar" at bounding box center [925, 179] width 109 height 34
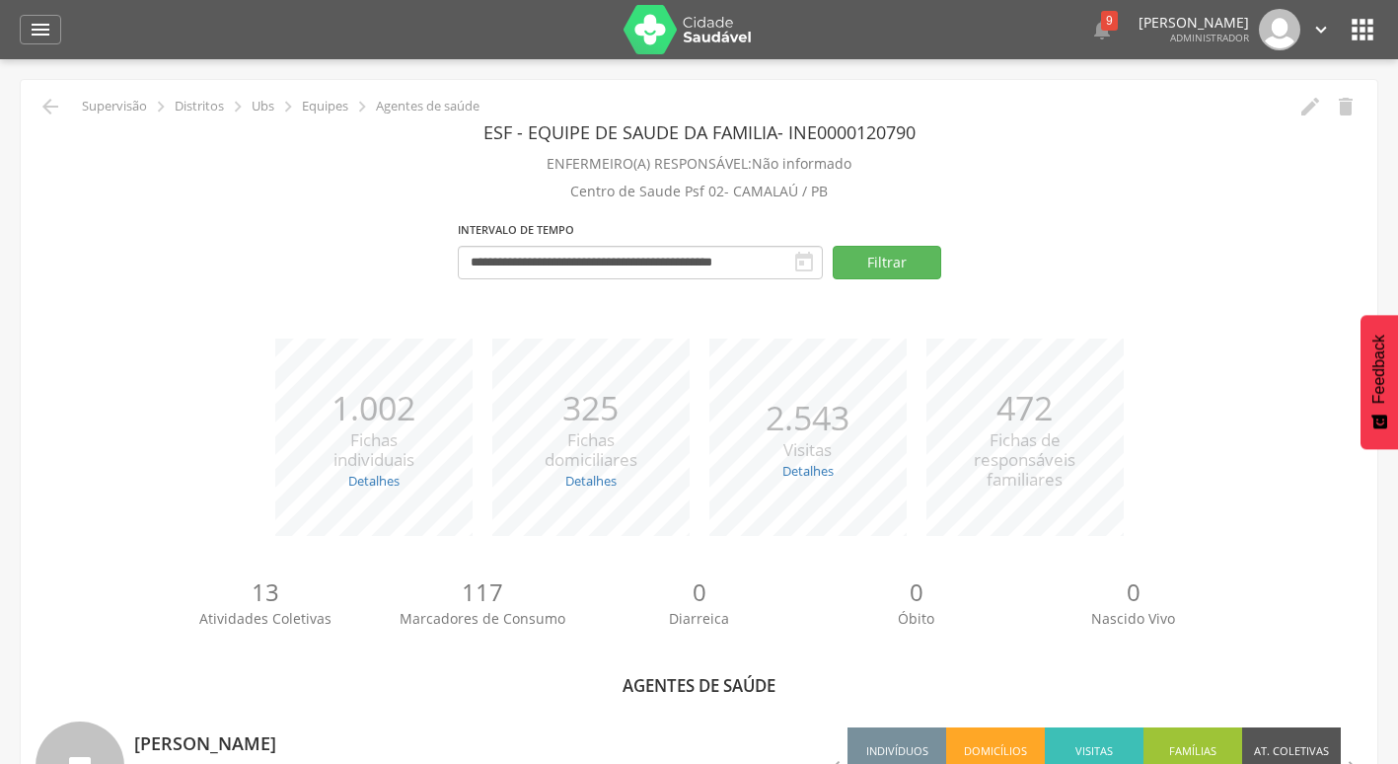
click at [1317, 26] on icon "" at bounding box center [1321, 30] width 22 height 22
click at [1213, 105] on link "Sair" at bounding box center [1253, 114] width 156 height 25
